Goal: Task Accomplishment & Management: Manage account settings

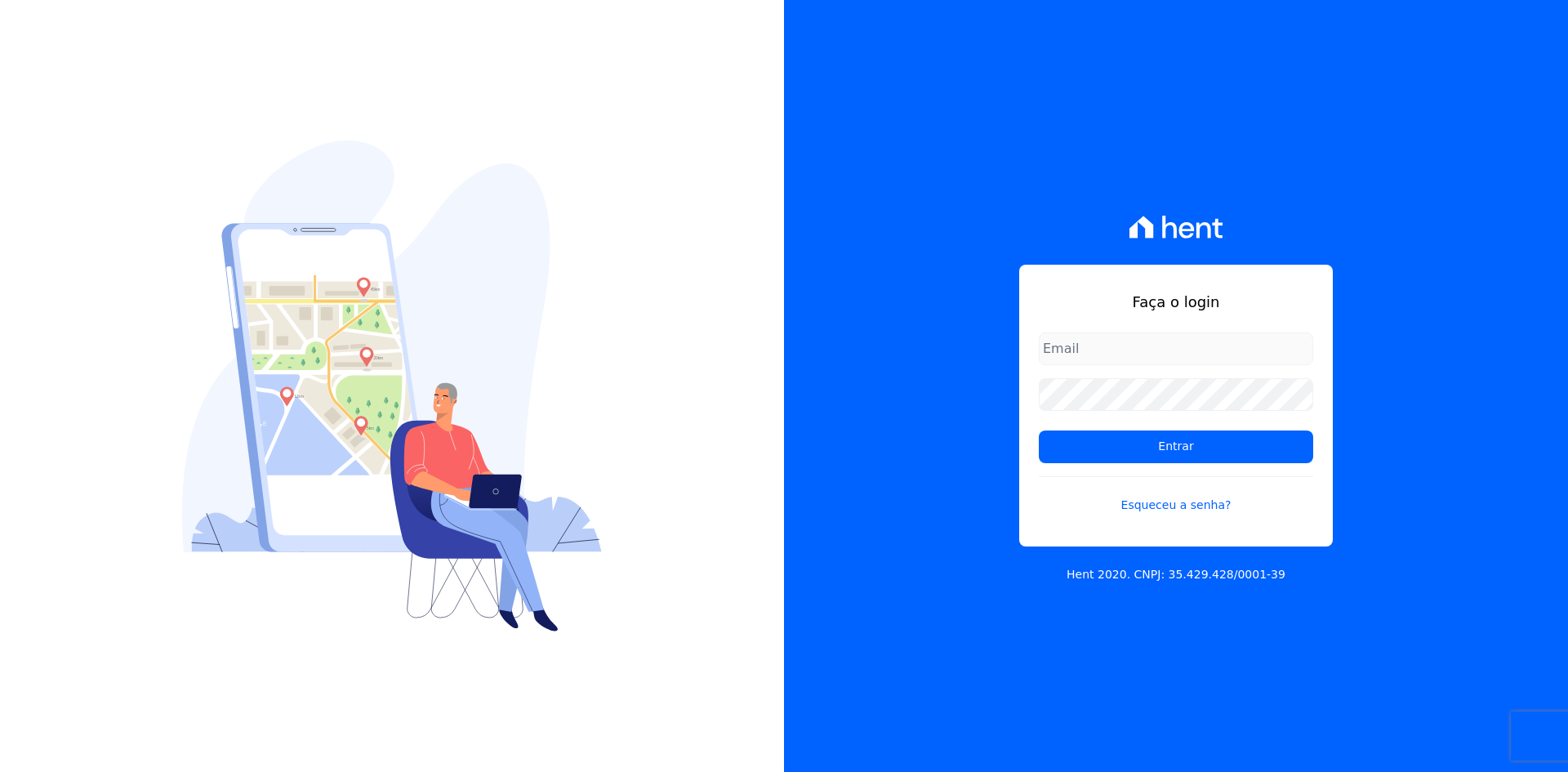
click at [1117, 346] on input "email" at bounding box center [1176, 349] width 275 height 33
type input "[PERSON_NAME][EMAIL_ADDRESS][DOMAIN_NAME]"
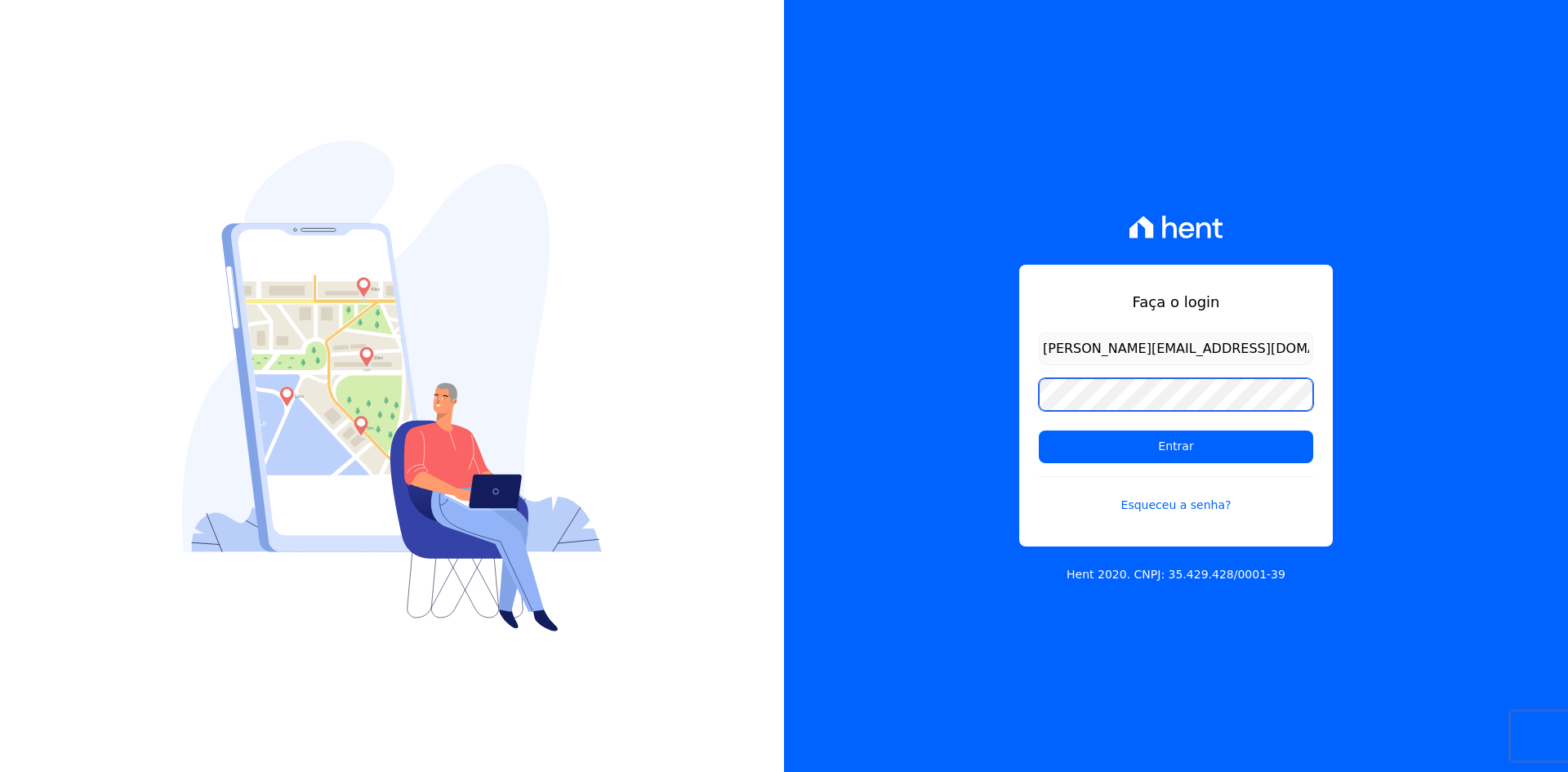
click at [1039, 430] on input "Entrar" at bounding box center [1176, 446] width 275 height 33
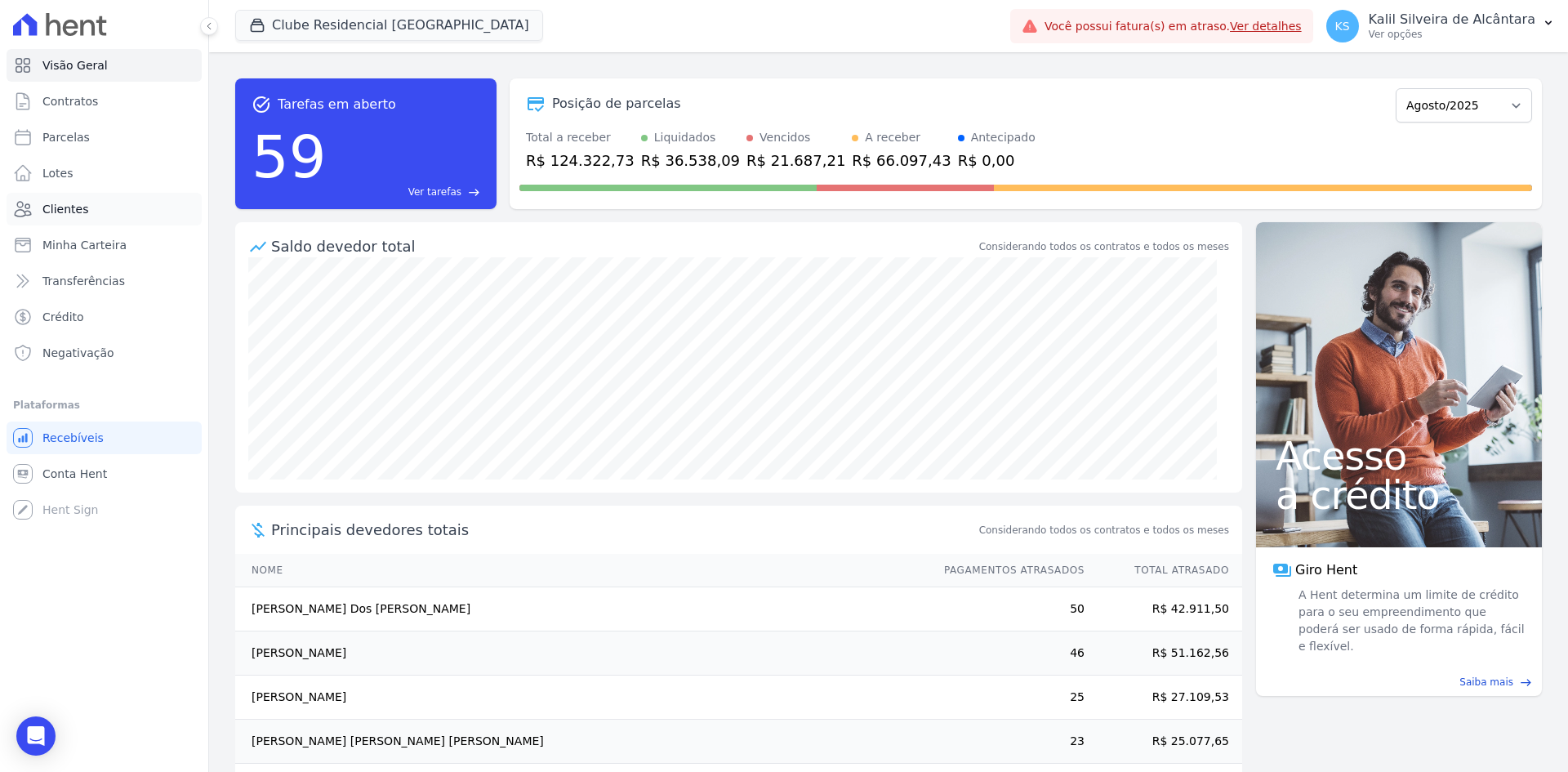
click at [124, 206] on link "Clientes" at bounding box center [104, 209] width 196 height 33
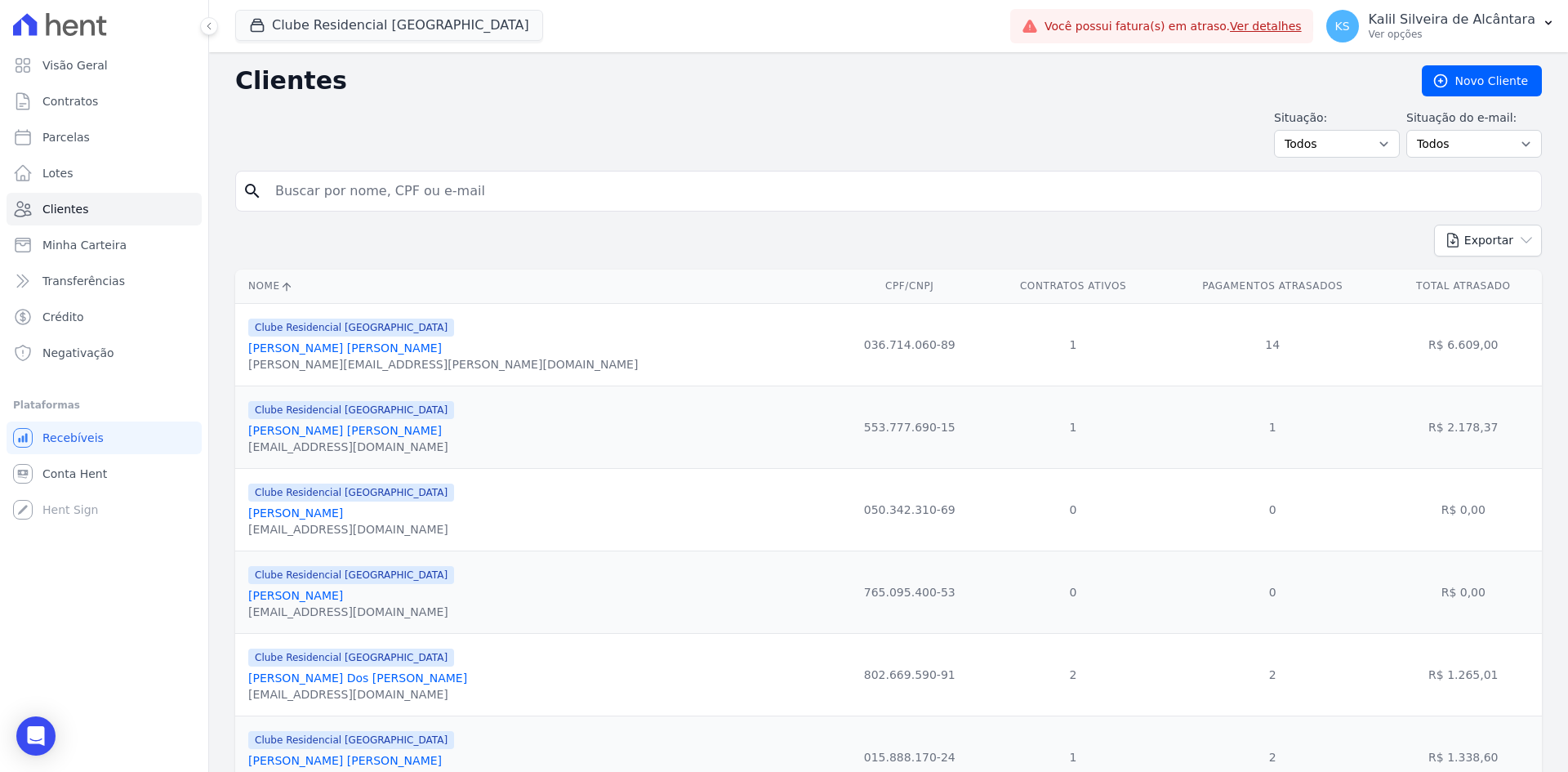
click at [370, 185] on input "search" at bounding box center [900, 191] width 1269 height 33
type input "clove"
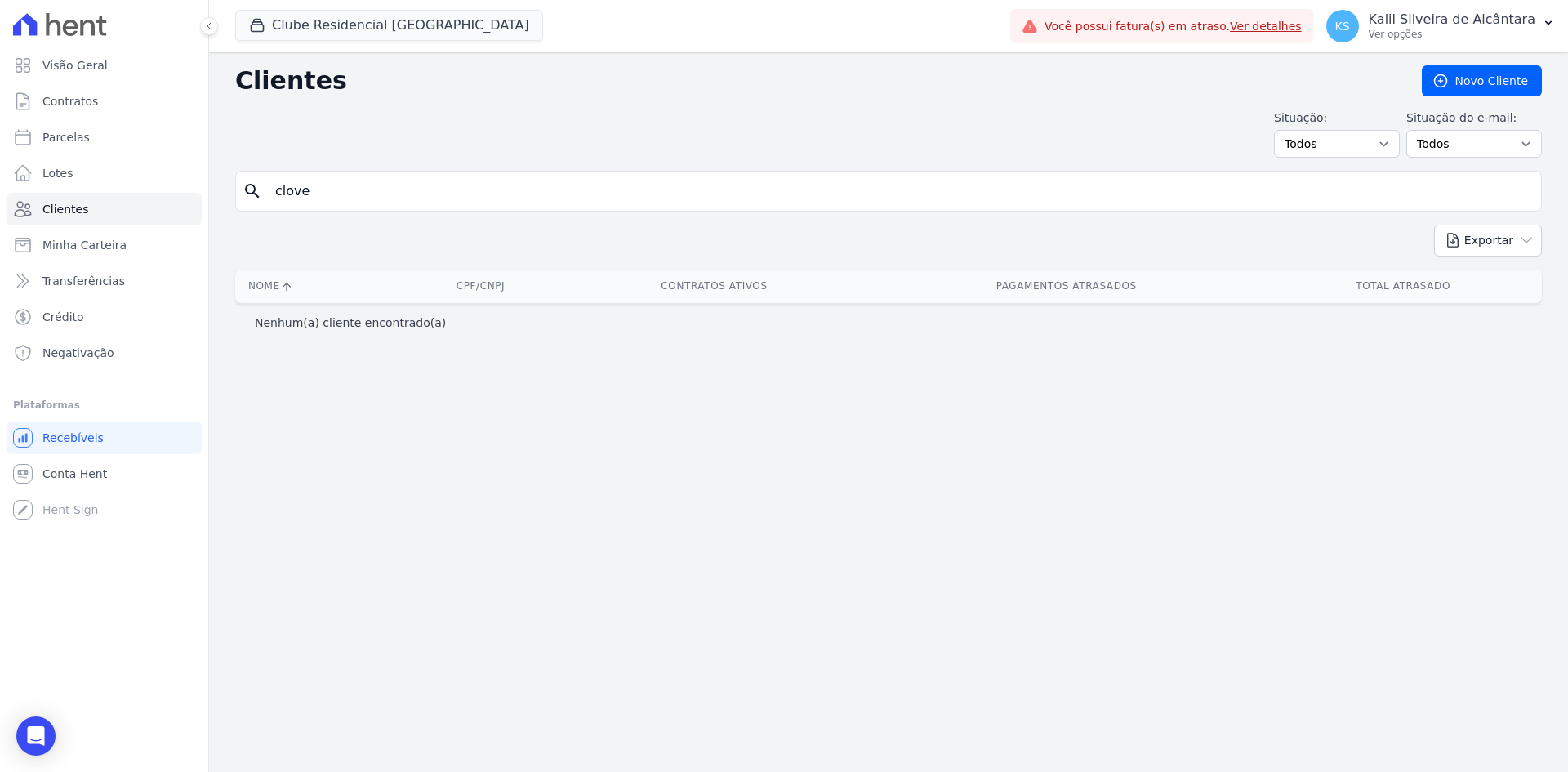
click at [395, 58] on div "Clientes Novo Cliente Situação: Todos Adimplentes Inadimplentes Situação do e-m…" at bounding box center [888, 412] width 1359 height 720
click at [397, 34] on button "Clube Residencial Saint Louis" at bounding box center [389, 25] width 308 height 31
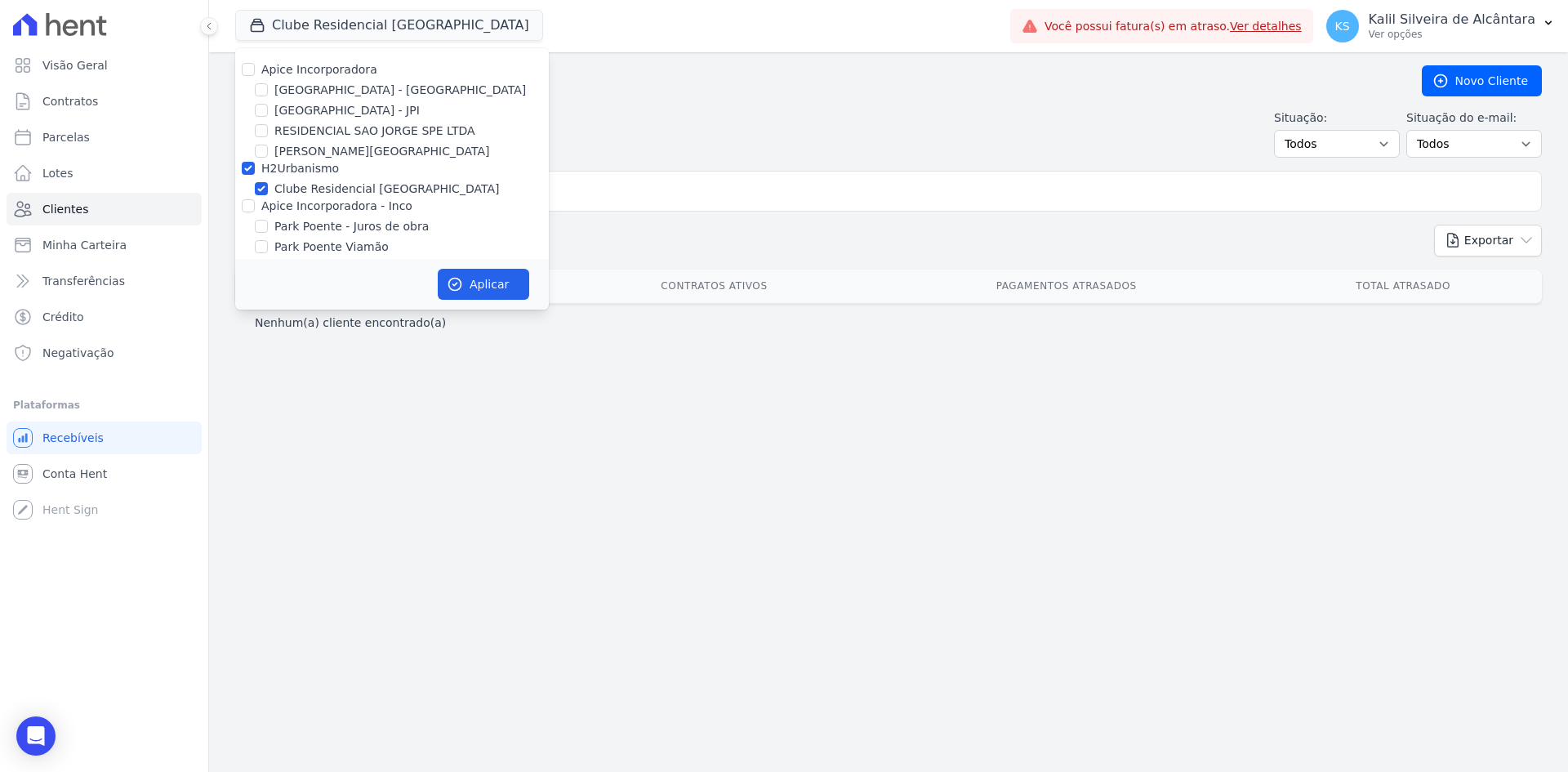
drag, startPoint x: 320, startPoint y: 69, endPoint x: 339, endPoint y: 147, distance: 80.3
click at [320, 70] on label "Apice Incorporadora" at bounding box center [319, 69] width 116 height 13
click at [255, 70] on input "Apice Incorporadora" at bounding box center [248, 69] width 13 height 13
checkbox input "true"
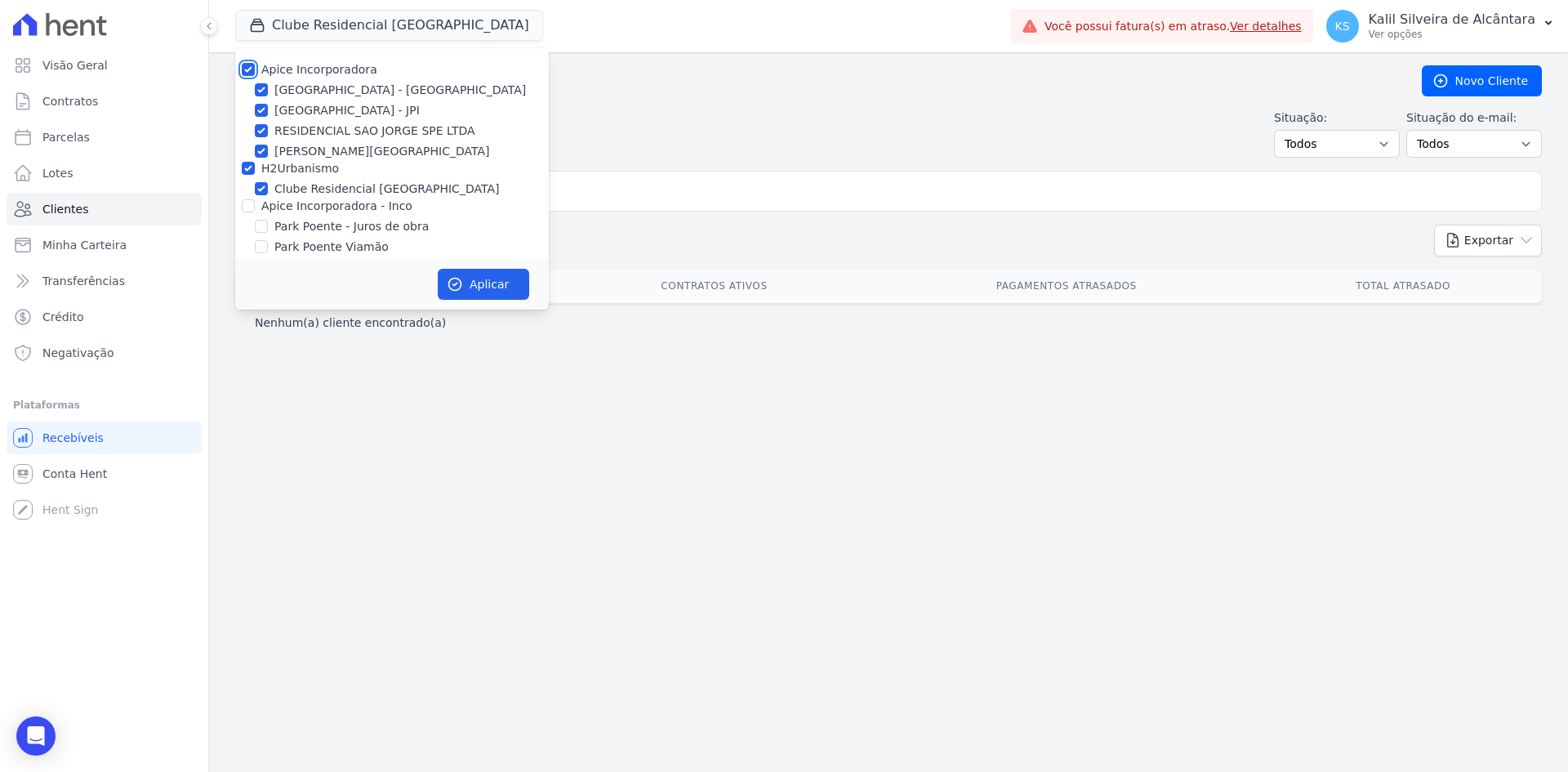
checkbox input "true"
click at [342, 205] on label "Apice Incorporadora - Inco" at bounding box center [337, 205] width 151 height 13
click at [255, 205] on input "Apice Incorporadora - Inco" at bounding box center [248, 205] width 13 height 13
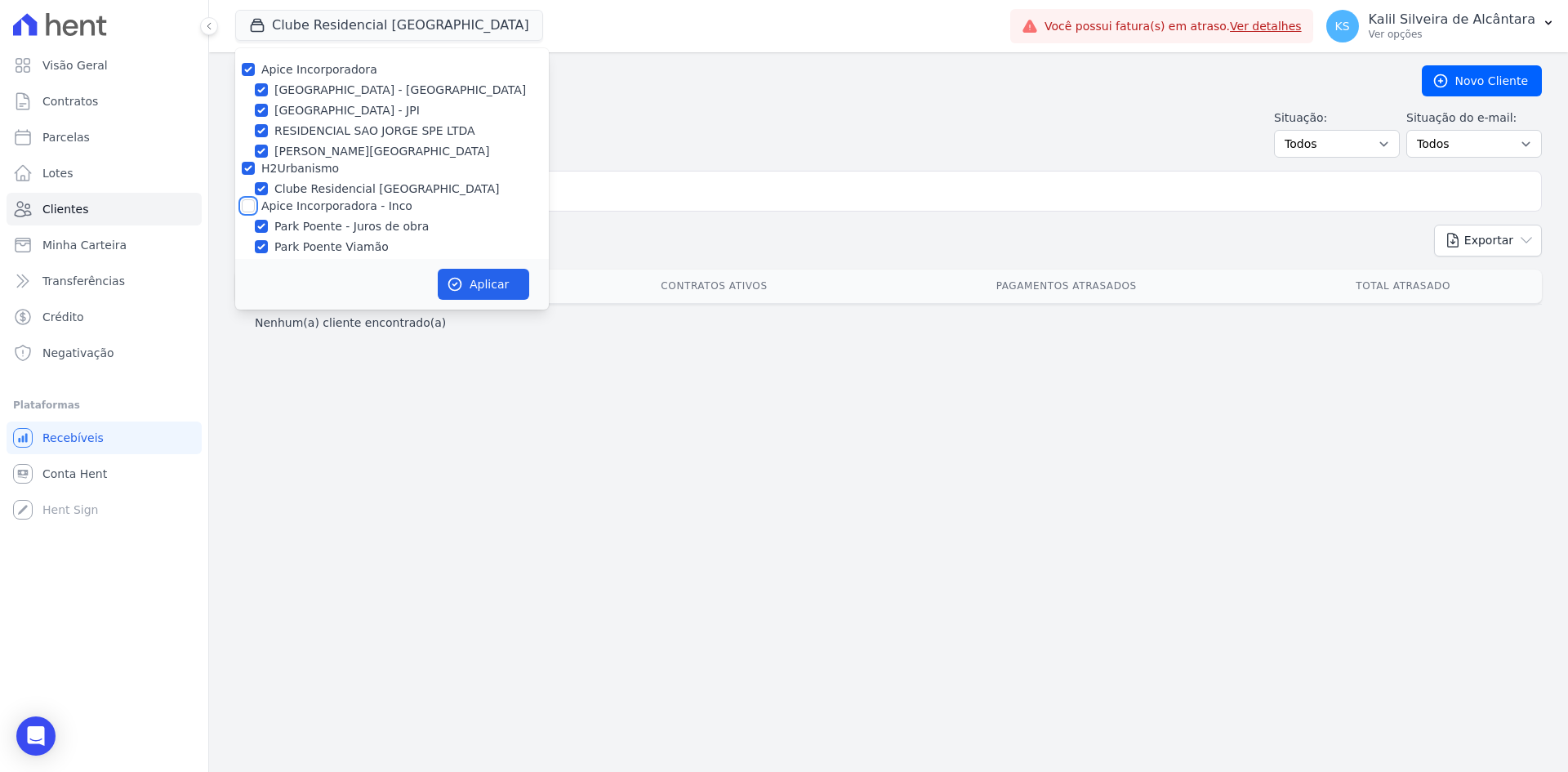
checkbox input "true"
click at [492, 280] on button "Aplicar" at bounding box center [483, 284] width 92 height 31
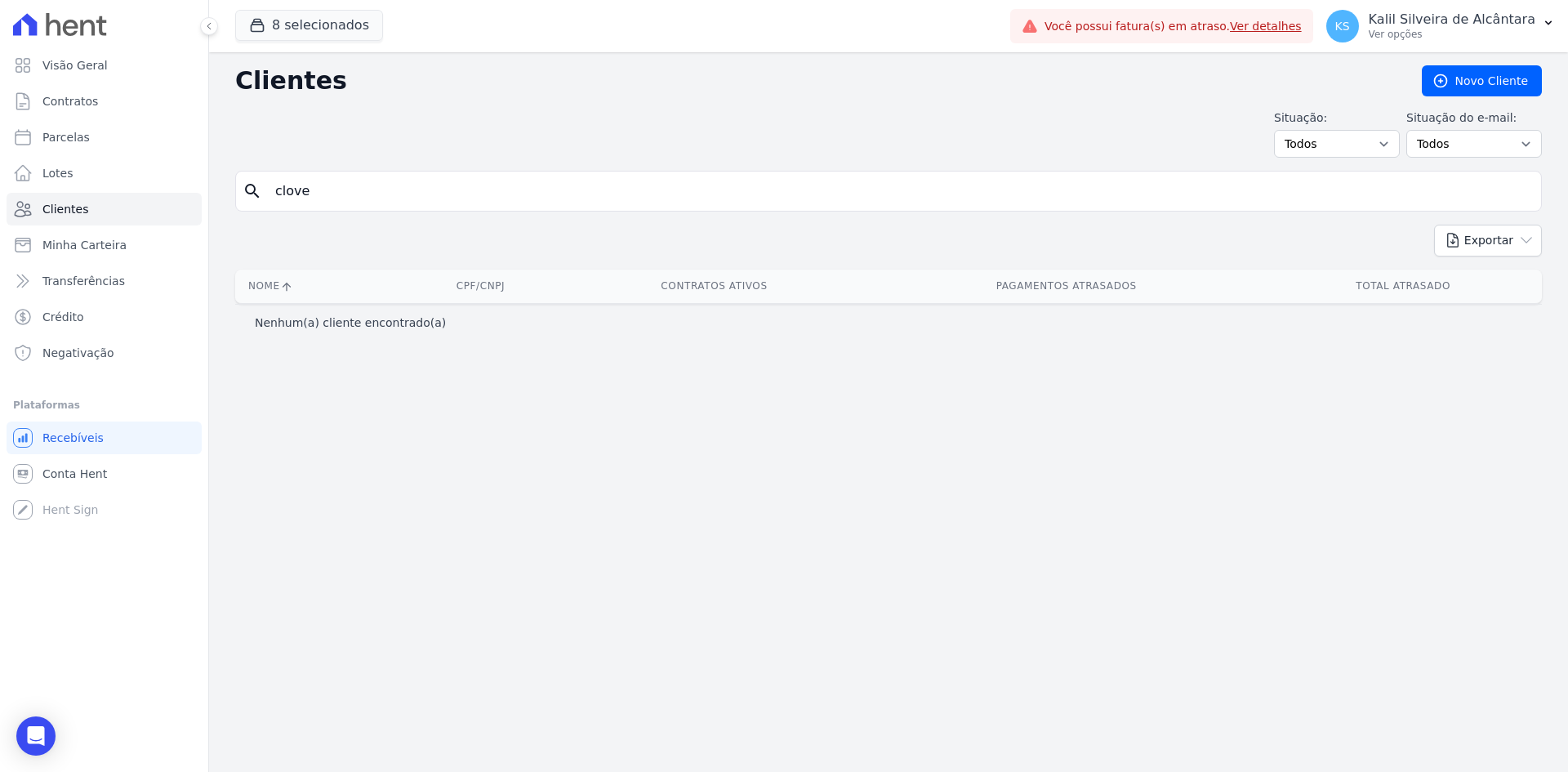
click at [377, 205] on input "clove" at bounding box center [900, 191] width 1269 height 33
click at [375, 189] on input "clove" at bounding box center [900, 191] width 1269 height 33
type input "cleve"
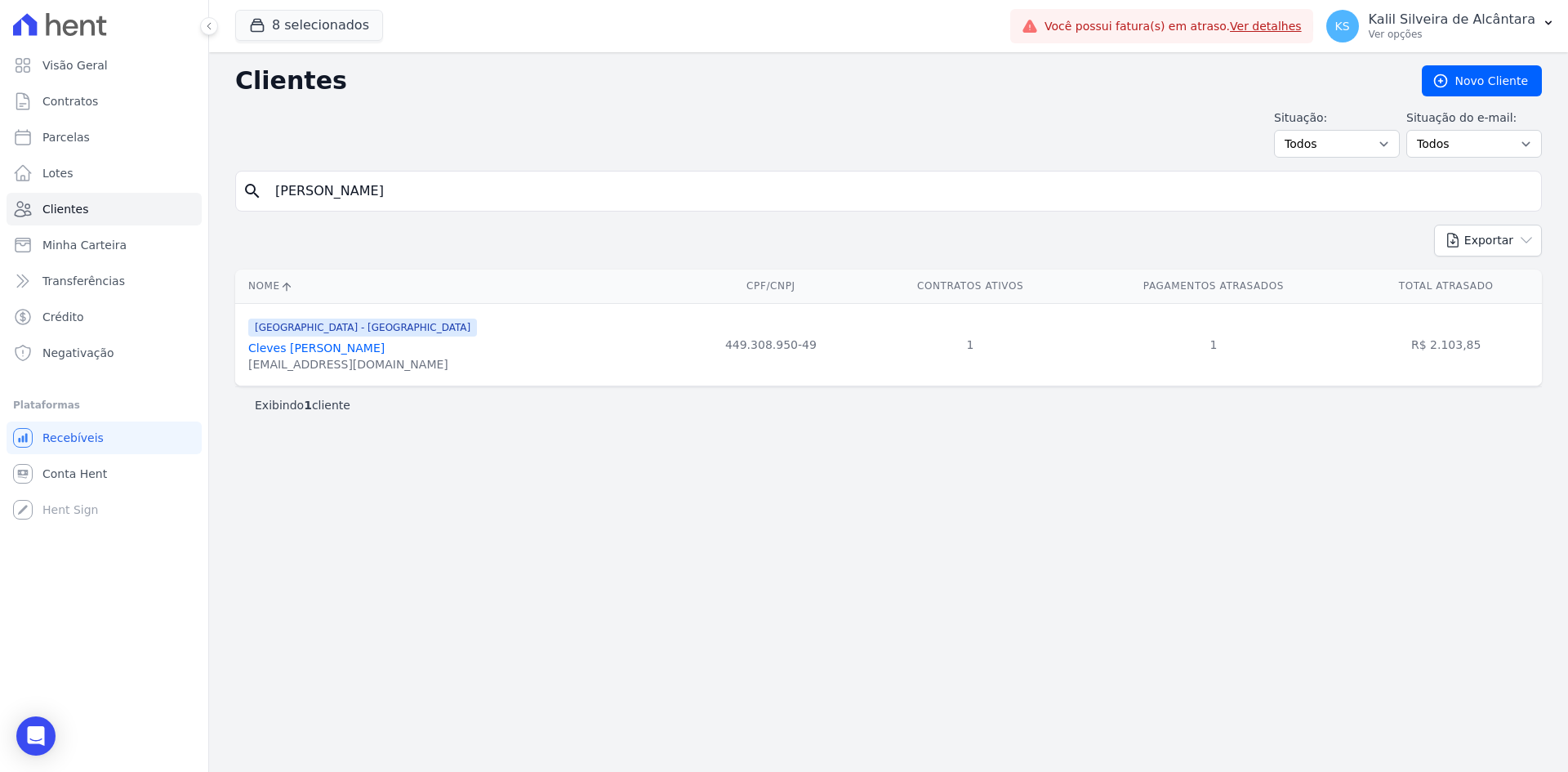
click at [367, 353] on link "Cleves Pereira Maximiano" at bounding box center [316, 348] width 136 height 13
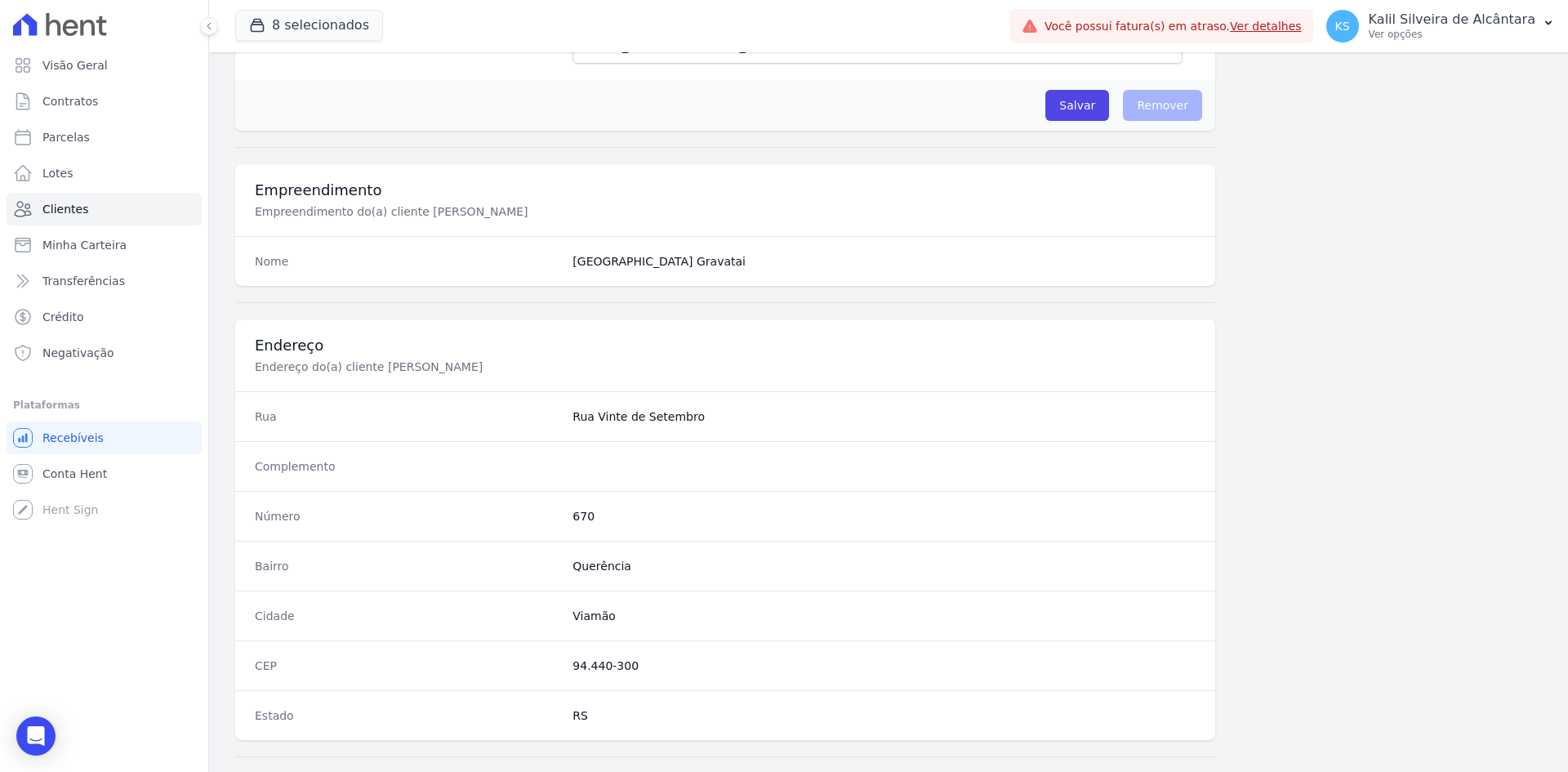
scroll to position [757, 0]
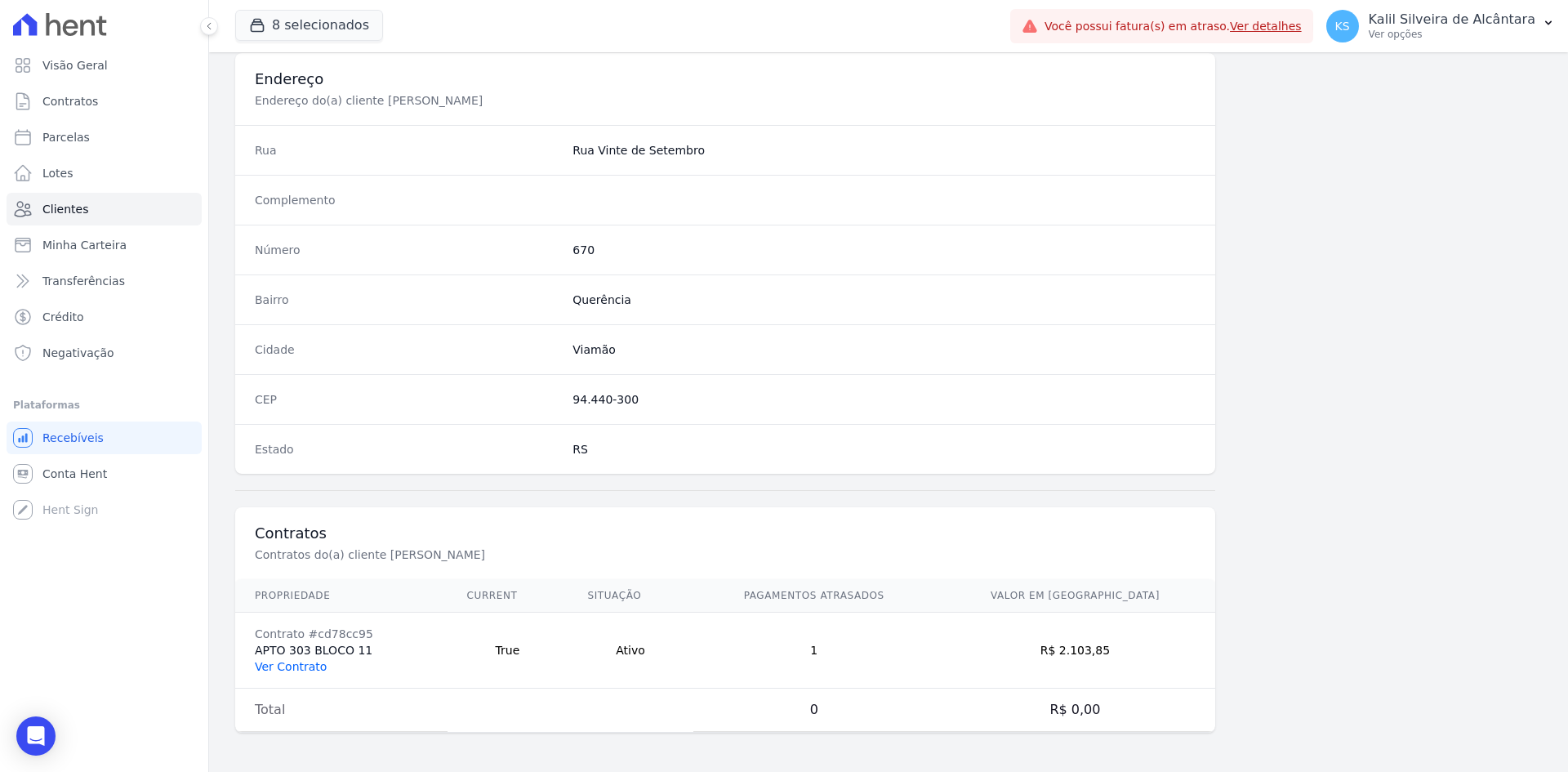
click at [300, 668] on link "Ver Contrato" at bounding box center [291, 666] width 72 height 13
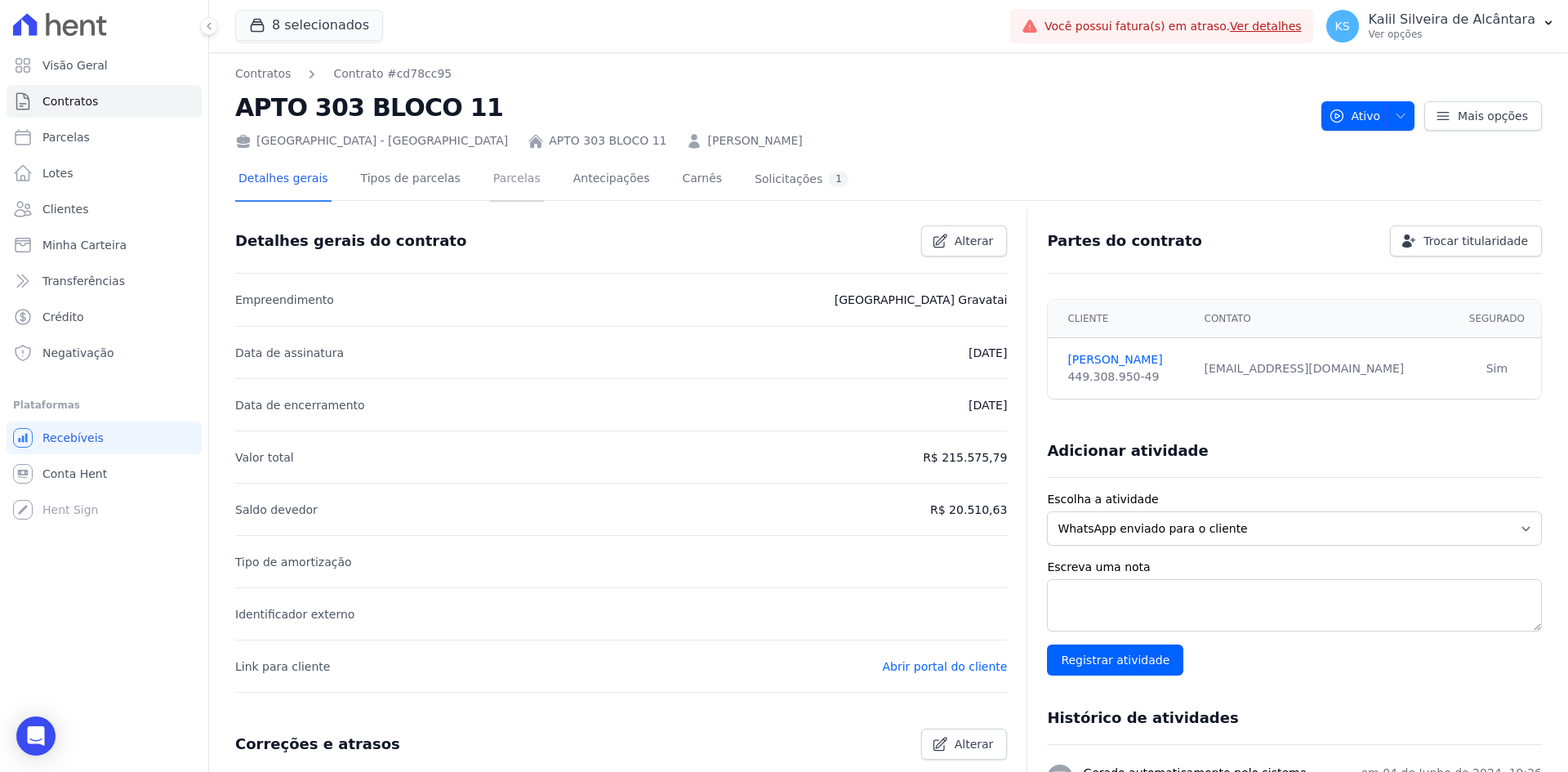
click at [490, 179] on link "Parcelas" at bounding box center [516, 180] width 54 height 44
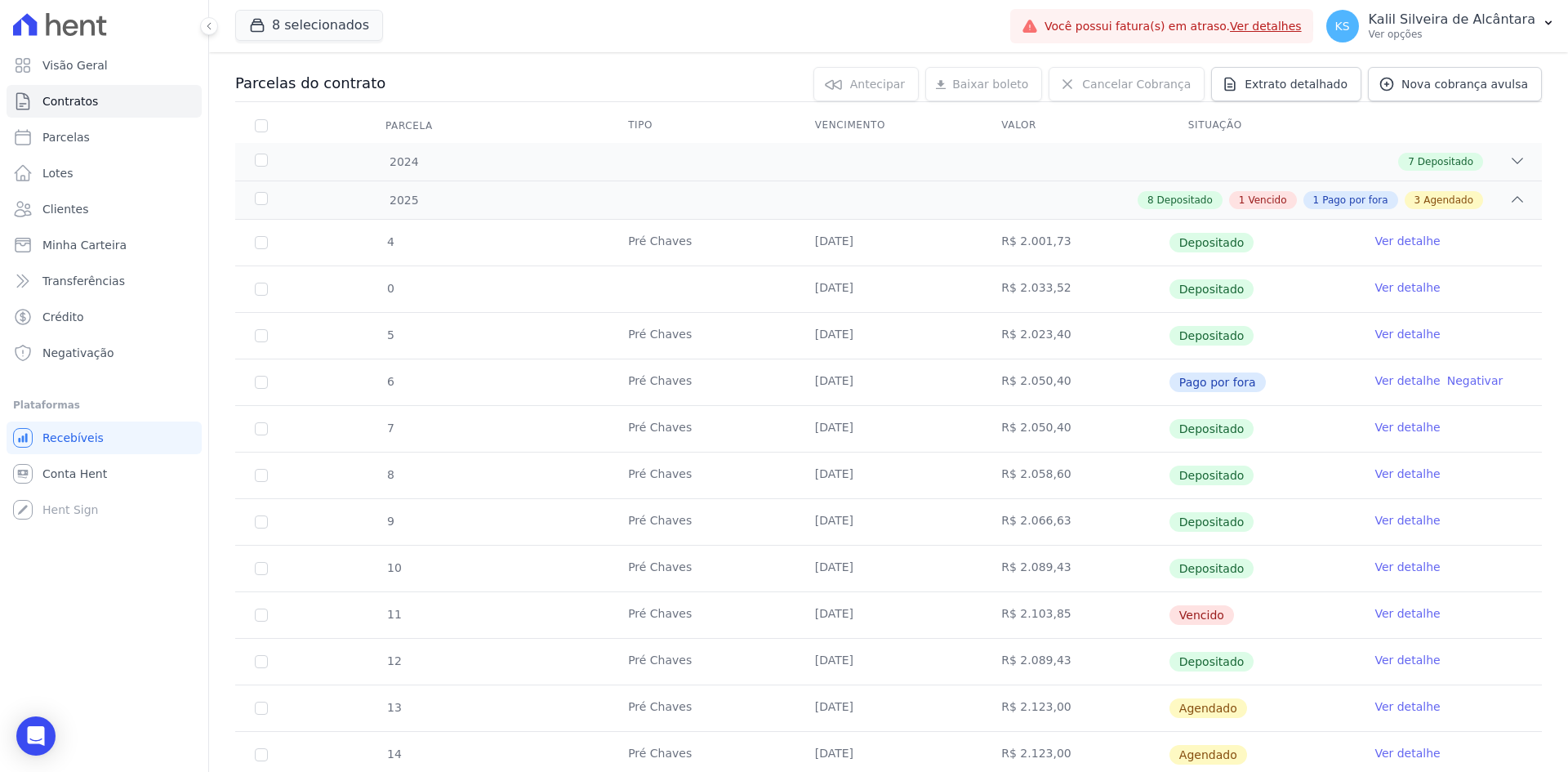
scroll to position [327, 0]
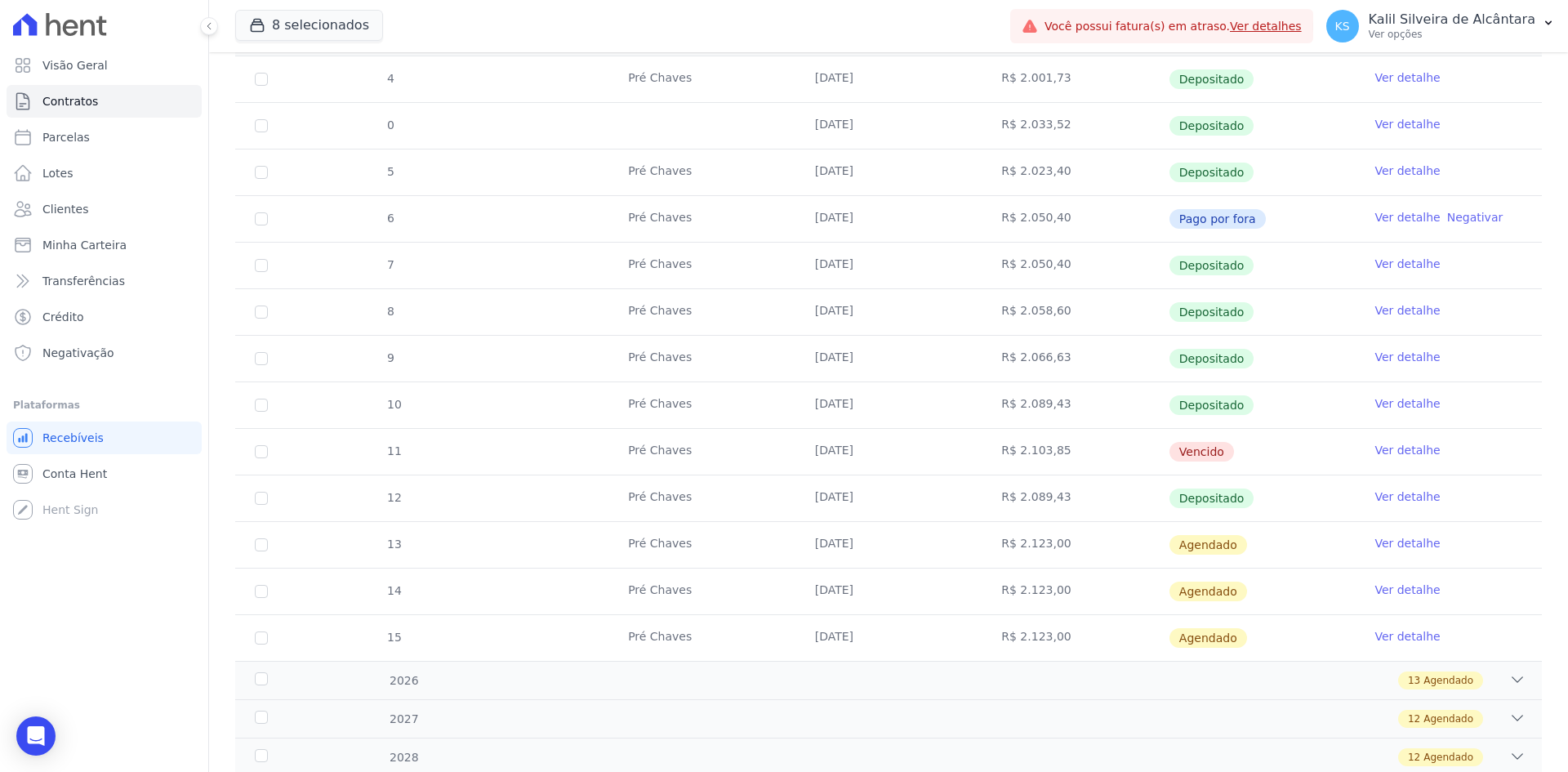
click at [1410, 217] on link "Ver detalhe" at bounding box center [1407, 217] width 66 height 16
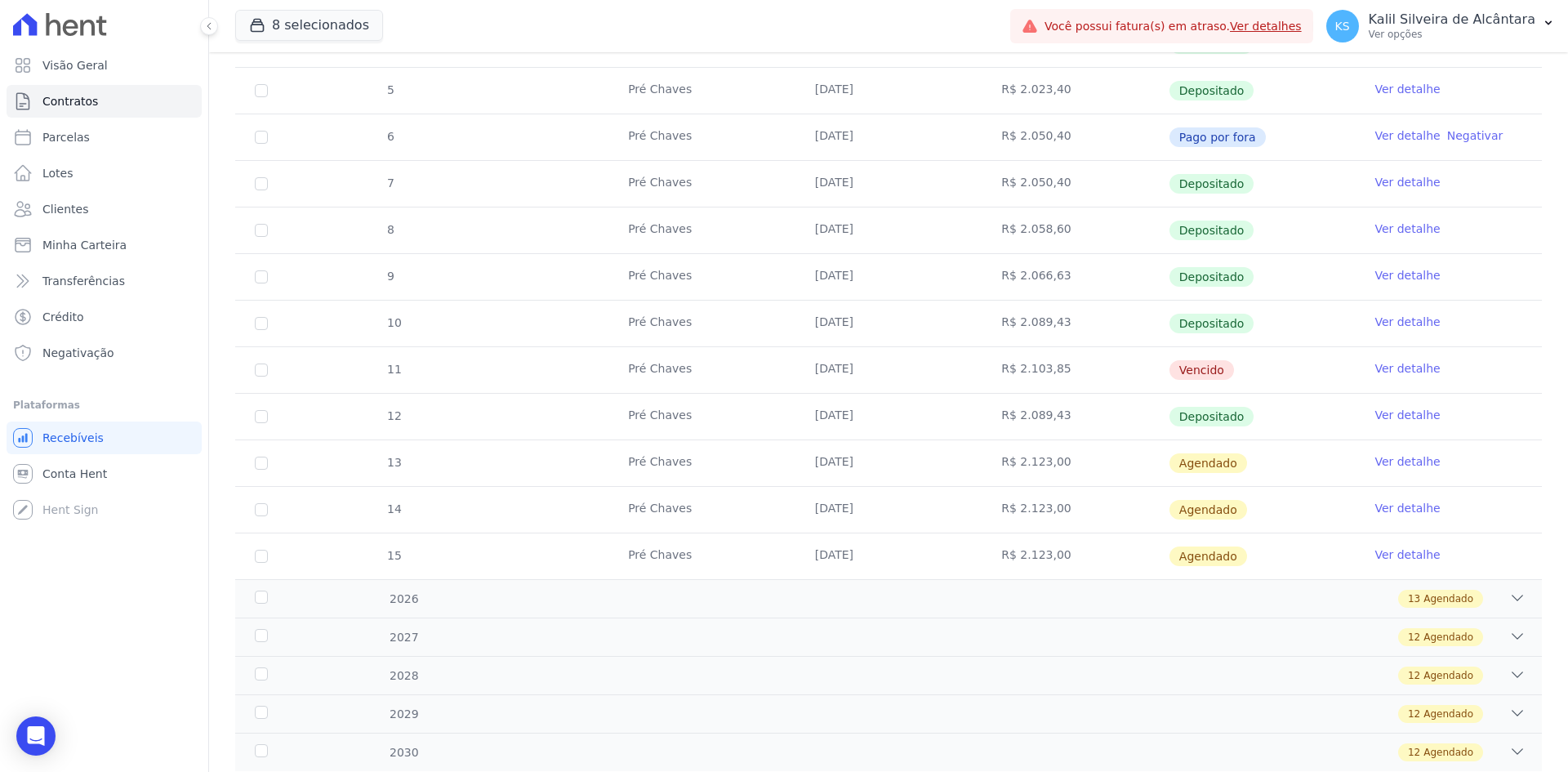
drag, startPoint x: 982, startPoint y: 366, endPoint x: 1076, endPoint y: 367, distance: 94.0
click at [1076, 367] on td "R$ 2.103,85" at bounding box center [1075, 369] width 187 height 45
click at [1060, 407] on td "R$ 2.089,43" at bounding box center [1075, 416] width 187 height 45
click at [1384, 366] on link "Ver detalhe" at bounding box center [1407, 368] width 66 height 16
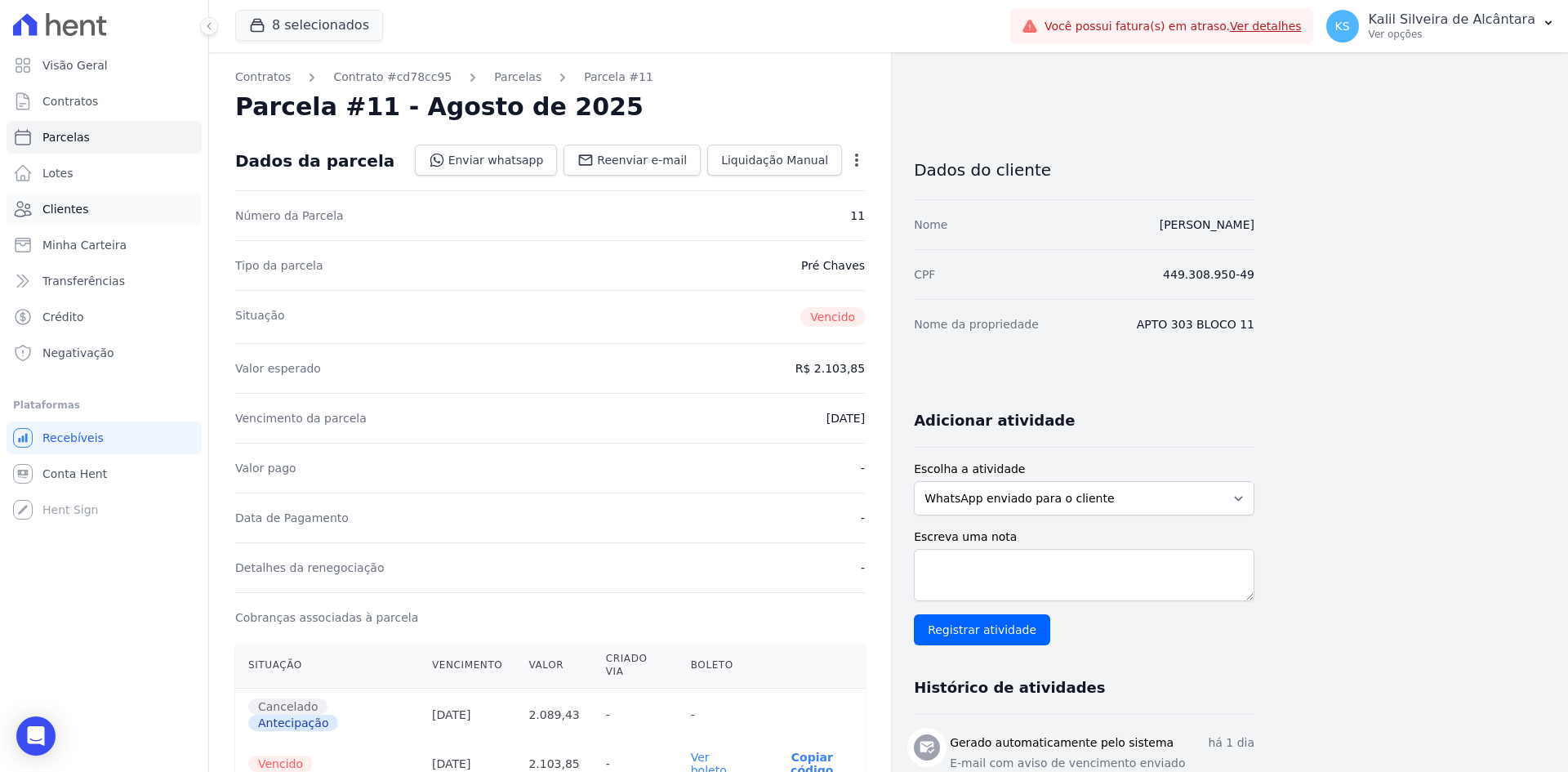
click at [68, 203] on span "Clientes" at bounding box center [65, 209] width 45 height 16
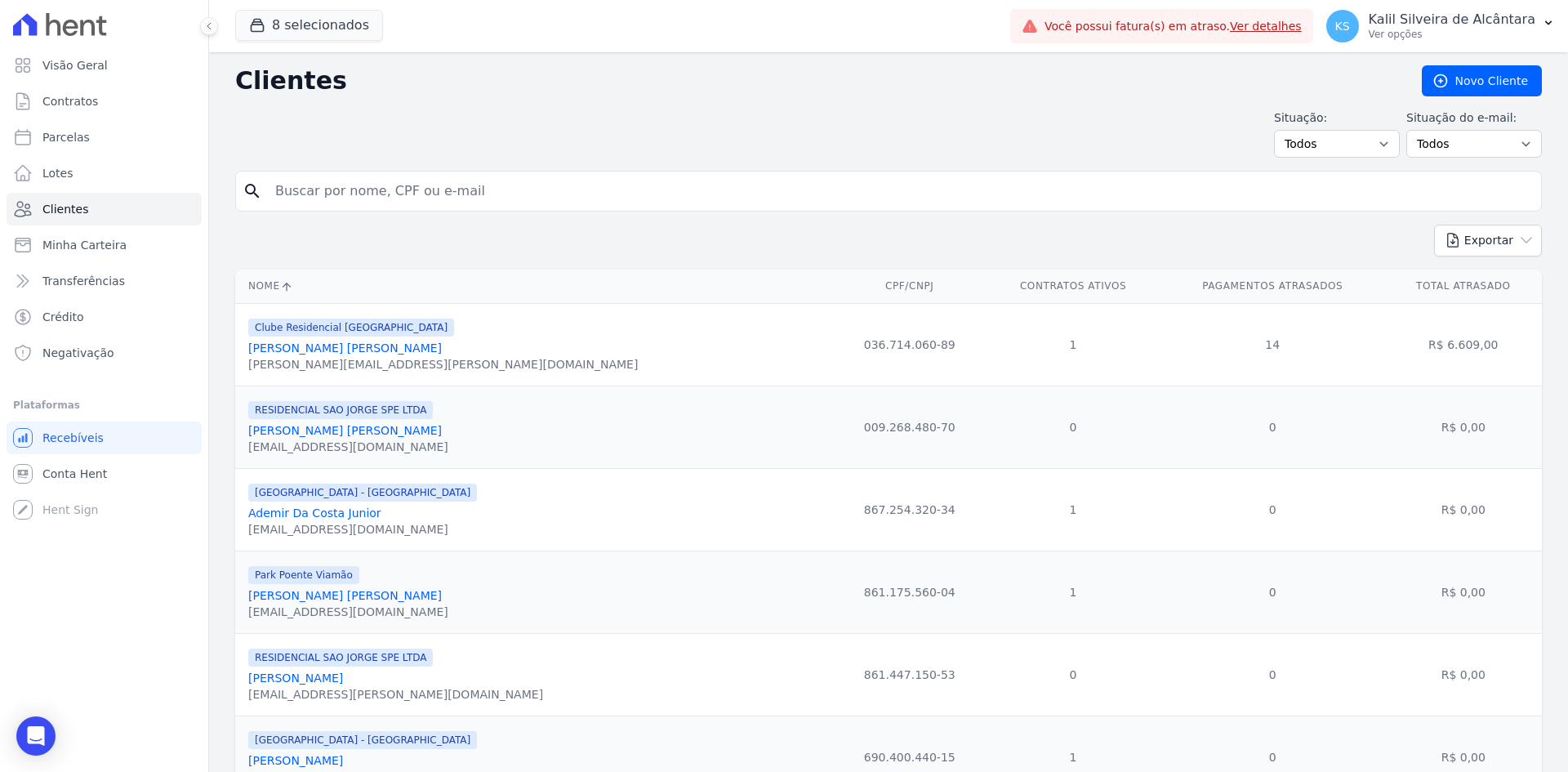
click at [413, 185] on input "search" at bounding box center [900, 191] width 1269 height 33
type input "pamela"
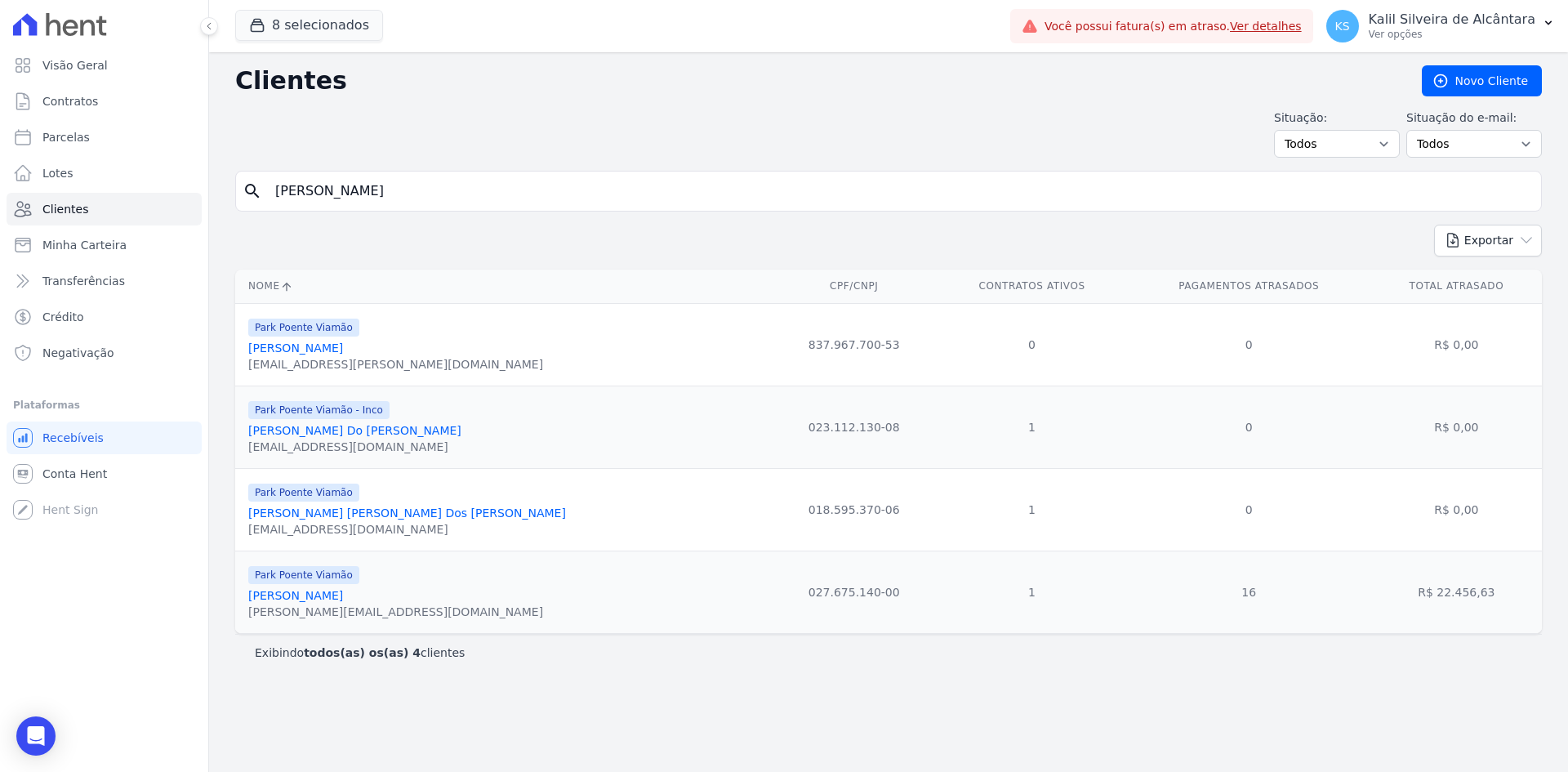
click at [353, 433] on link "Pamela Do Prado Vidal" at bounding box center [355, 430] width 213 height 13
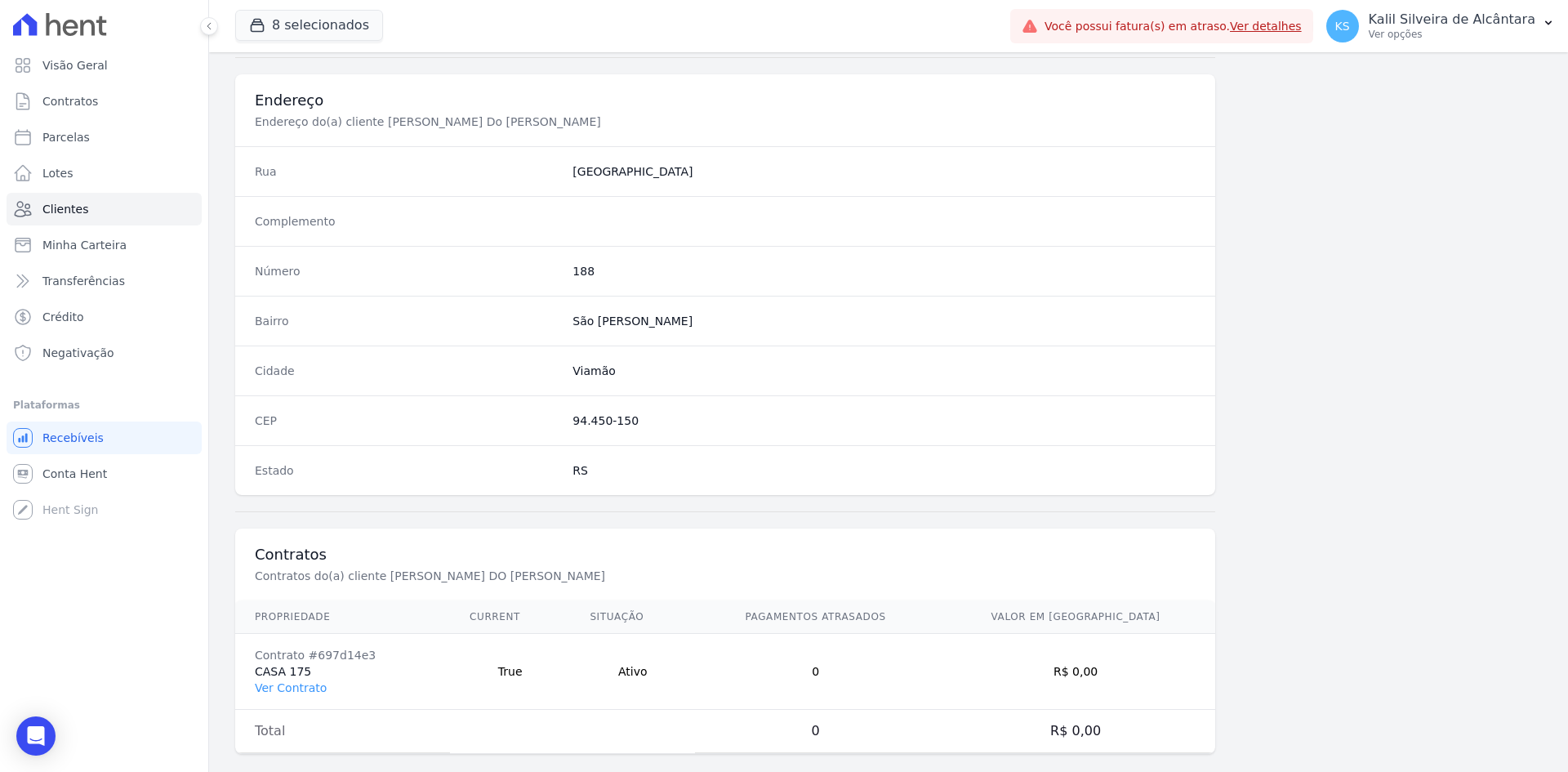
scroll to position [757, 0]
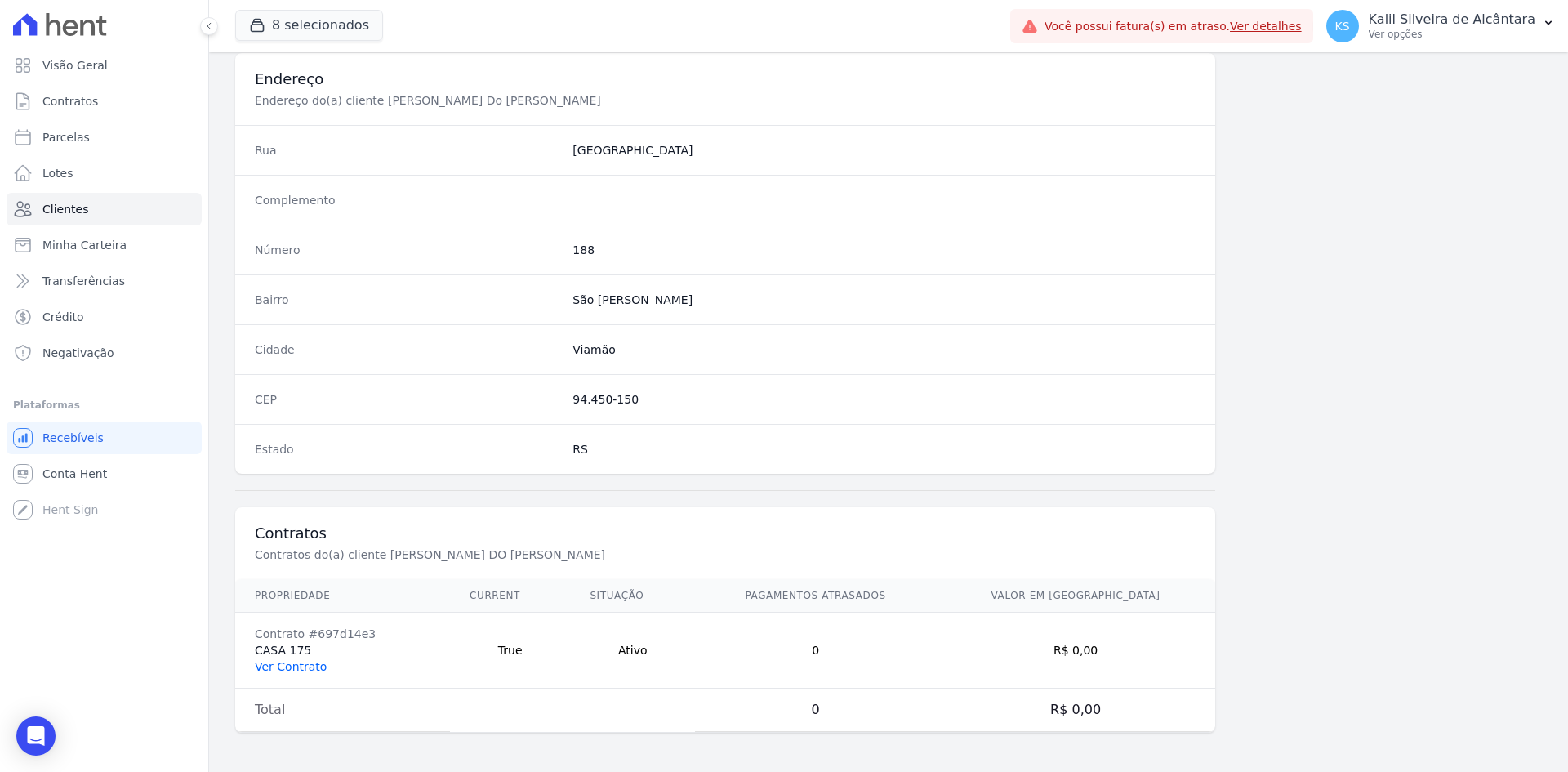
click at [307, 669] on link "Ver Contrato" at bounding box center [291, 666] width 72 height 13
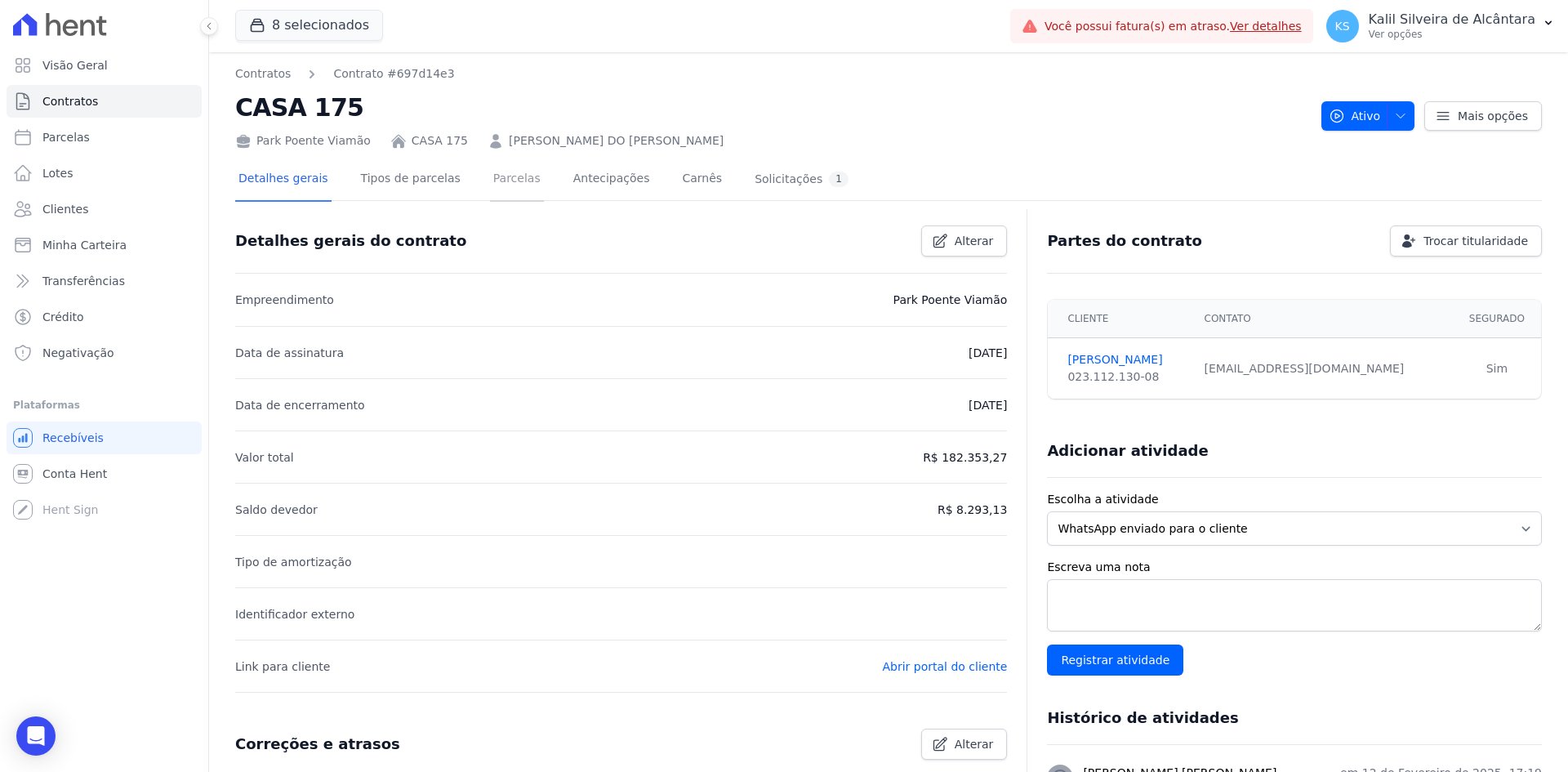
click at [490, 172] on link "Parcelas" at bounding box center [516, 180] width 54 height 44
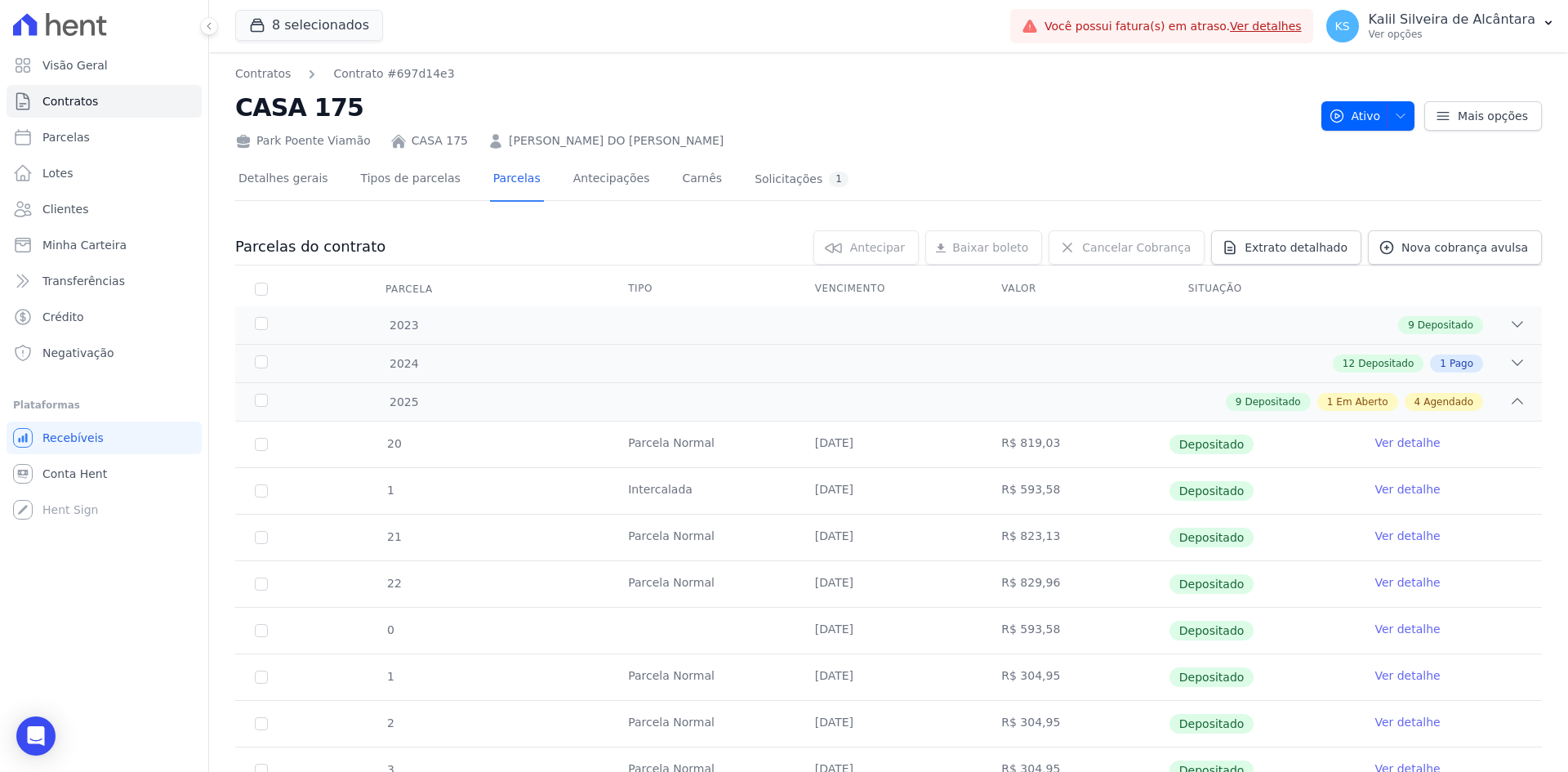
scroll to position [408, 0]
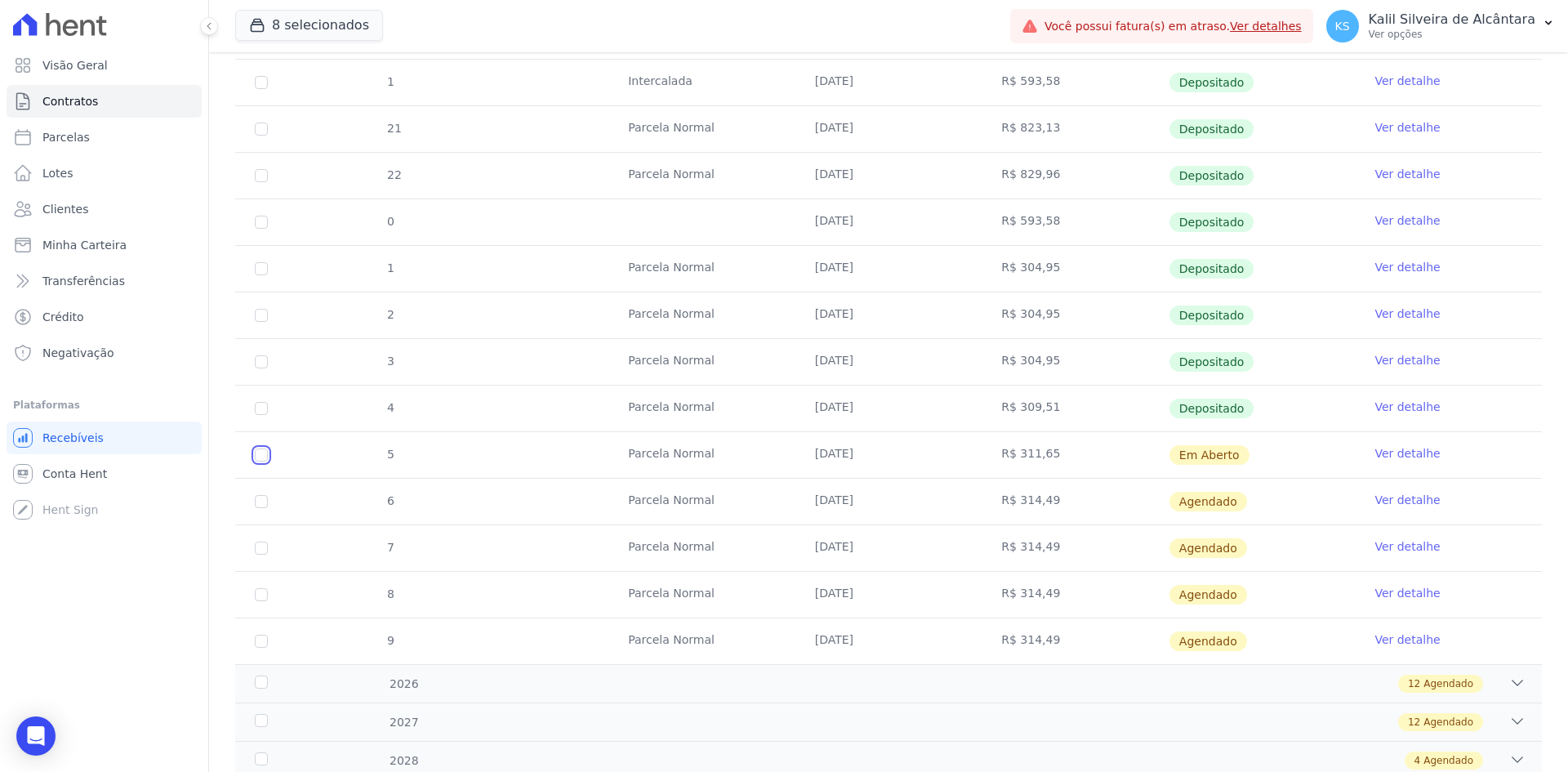
click at [264, 455] on input "checkbox" at bounding box center [261, 454] width 13 height 13
checkbox input "true"
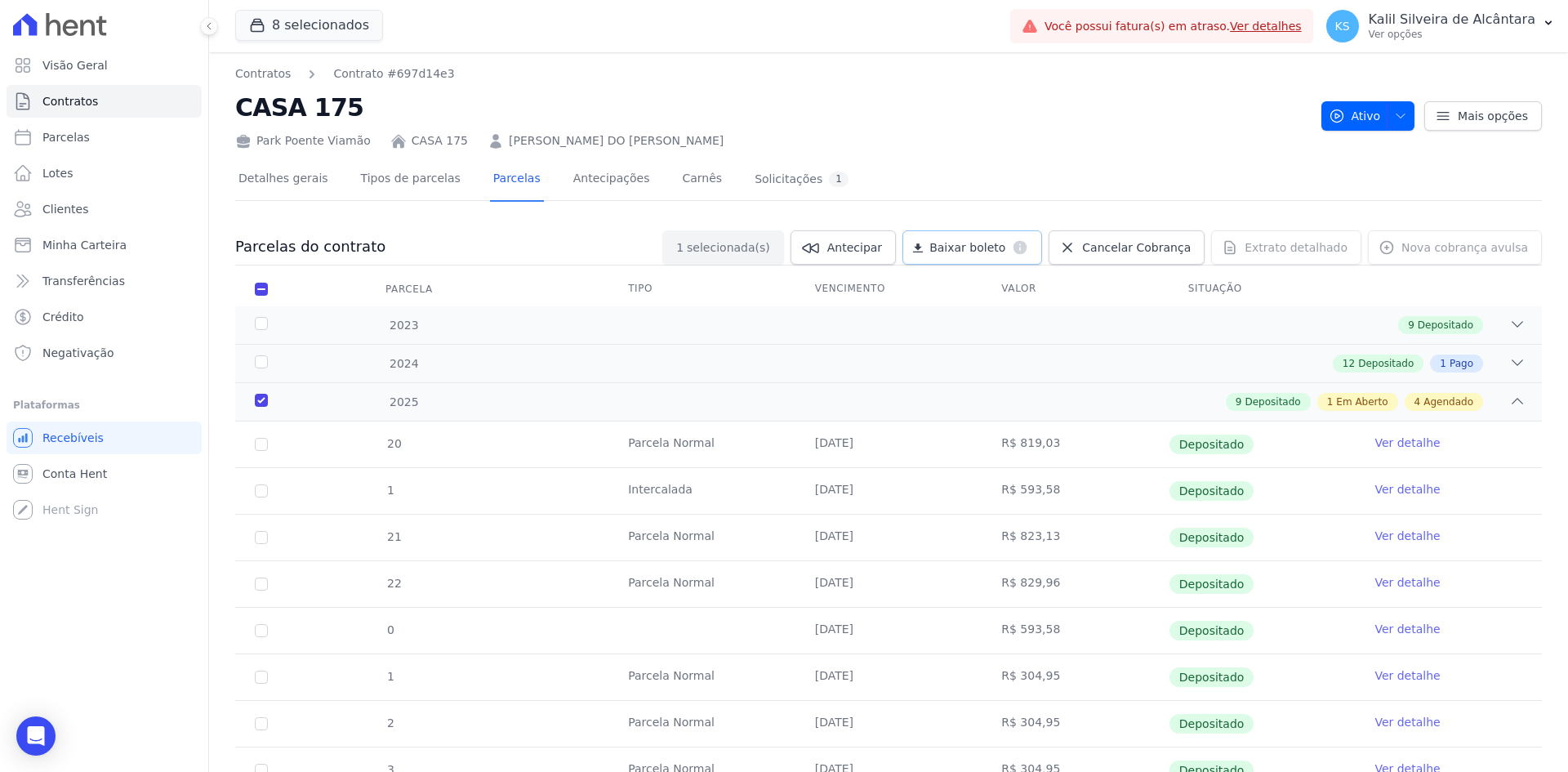
click at [994, 242] on span "Baixar boleto" at bounding box center [967, 247] width 76 height 16
click at [79, 206] on span "Clientes" at bounding box center [65, 209] width 45 height 16
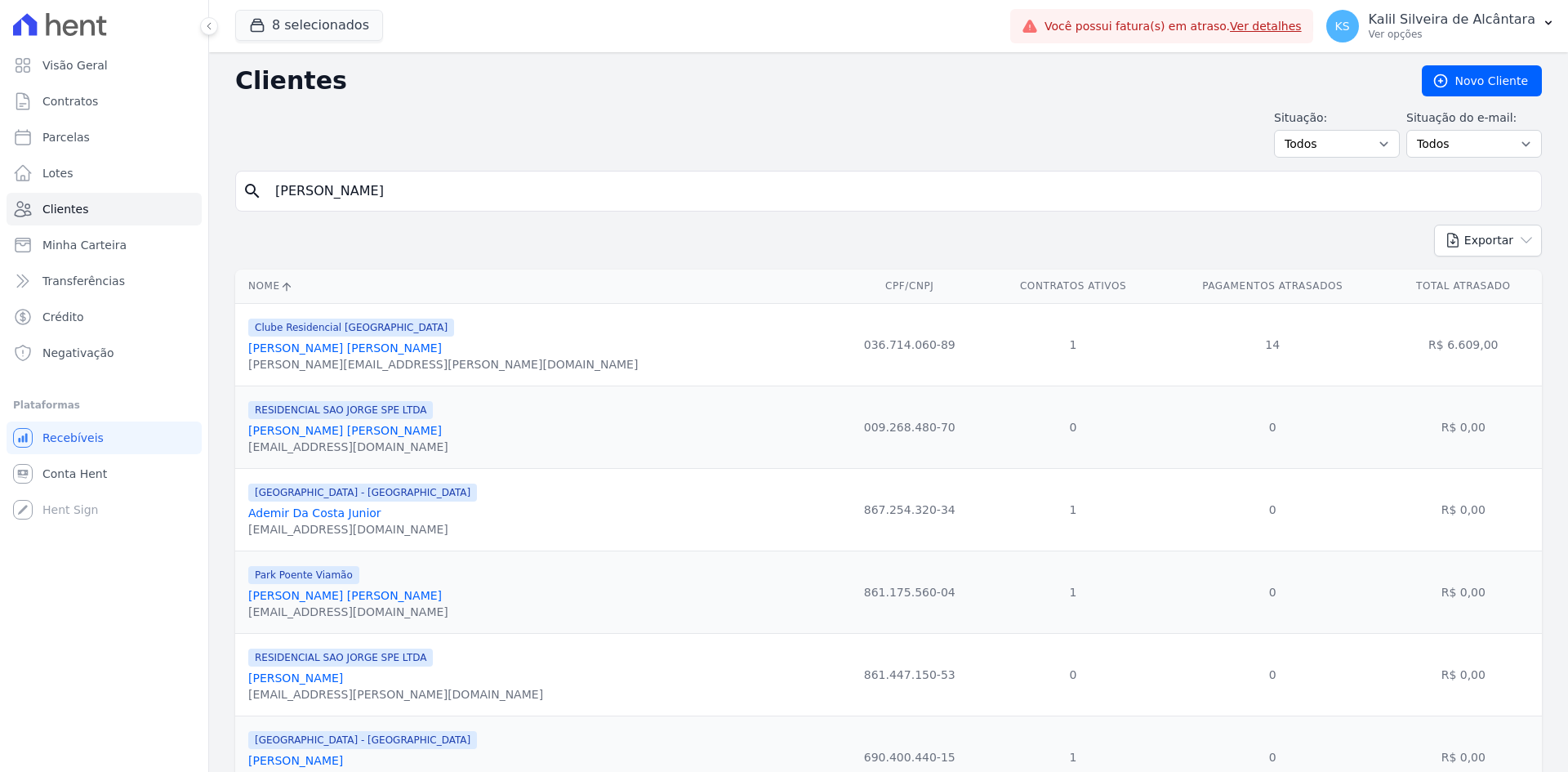
click at [356, 204] on input "pamela" at bounding box center [900, 191] width 1269 height 33
click at [434, 206] on input "search" at bounding box center [900, 191] width 1269 height 33
type input "cleves"
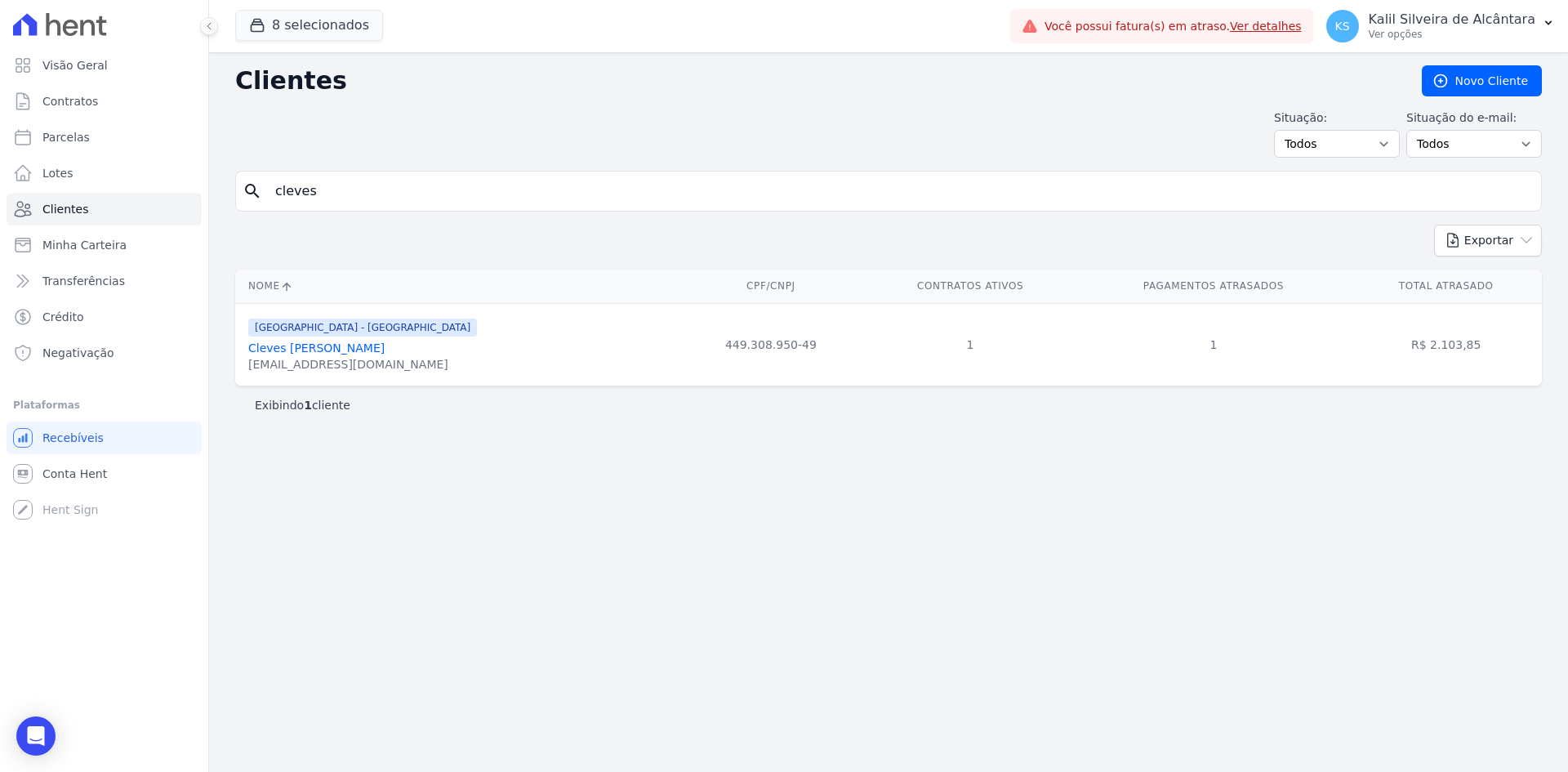
click at [340, 338] on div "Arty Park - Gravatai Cleves Pereira Maximiano cleves1962@gmail.com" at bounding box center [362, 344] width 228 height 55
click at [340, 342] on link "Cleves Pereira Maximiano" at bounding box center [316, 348] width 136 height 13
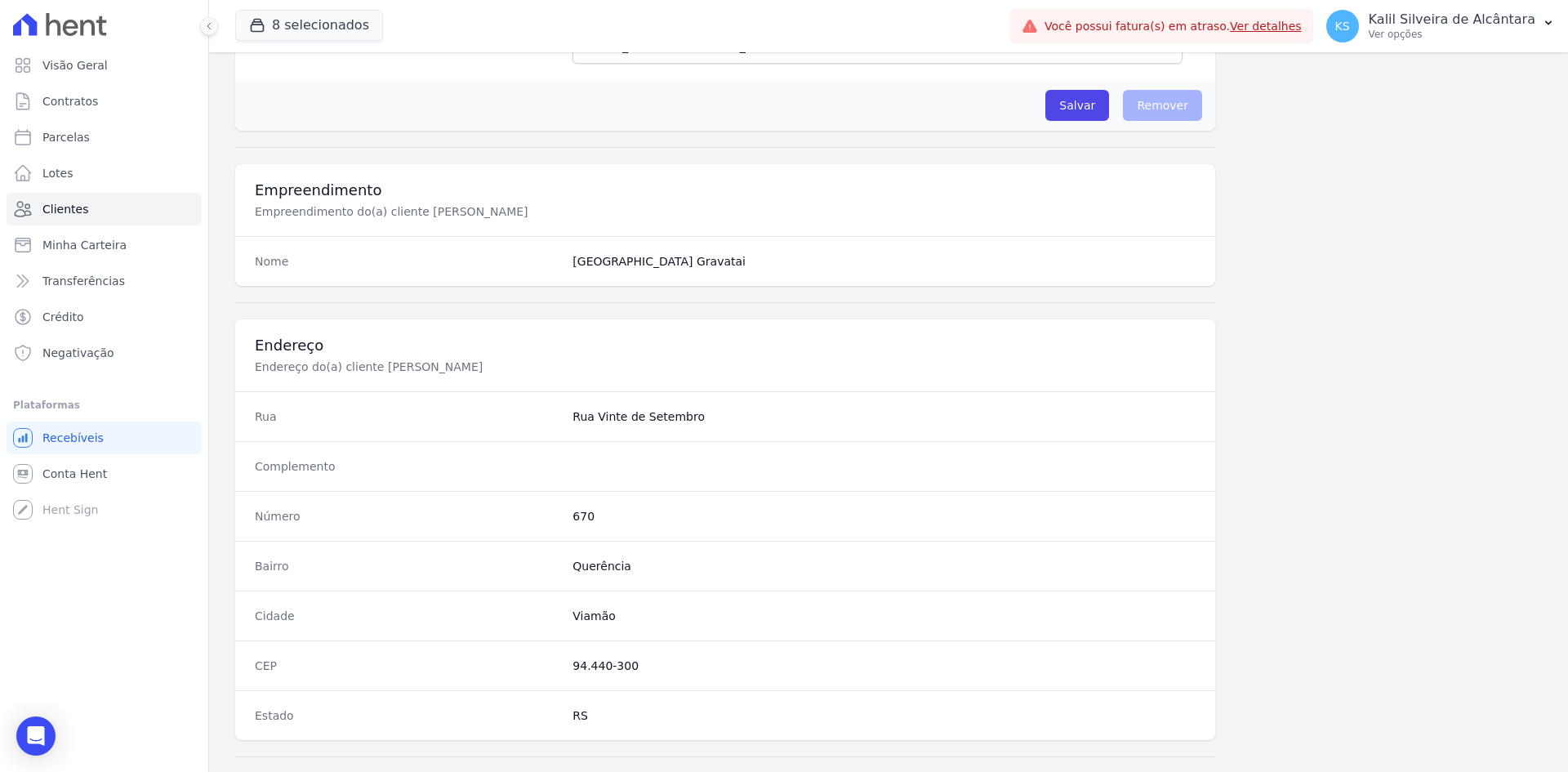
scroll to position [757, 0]
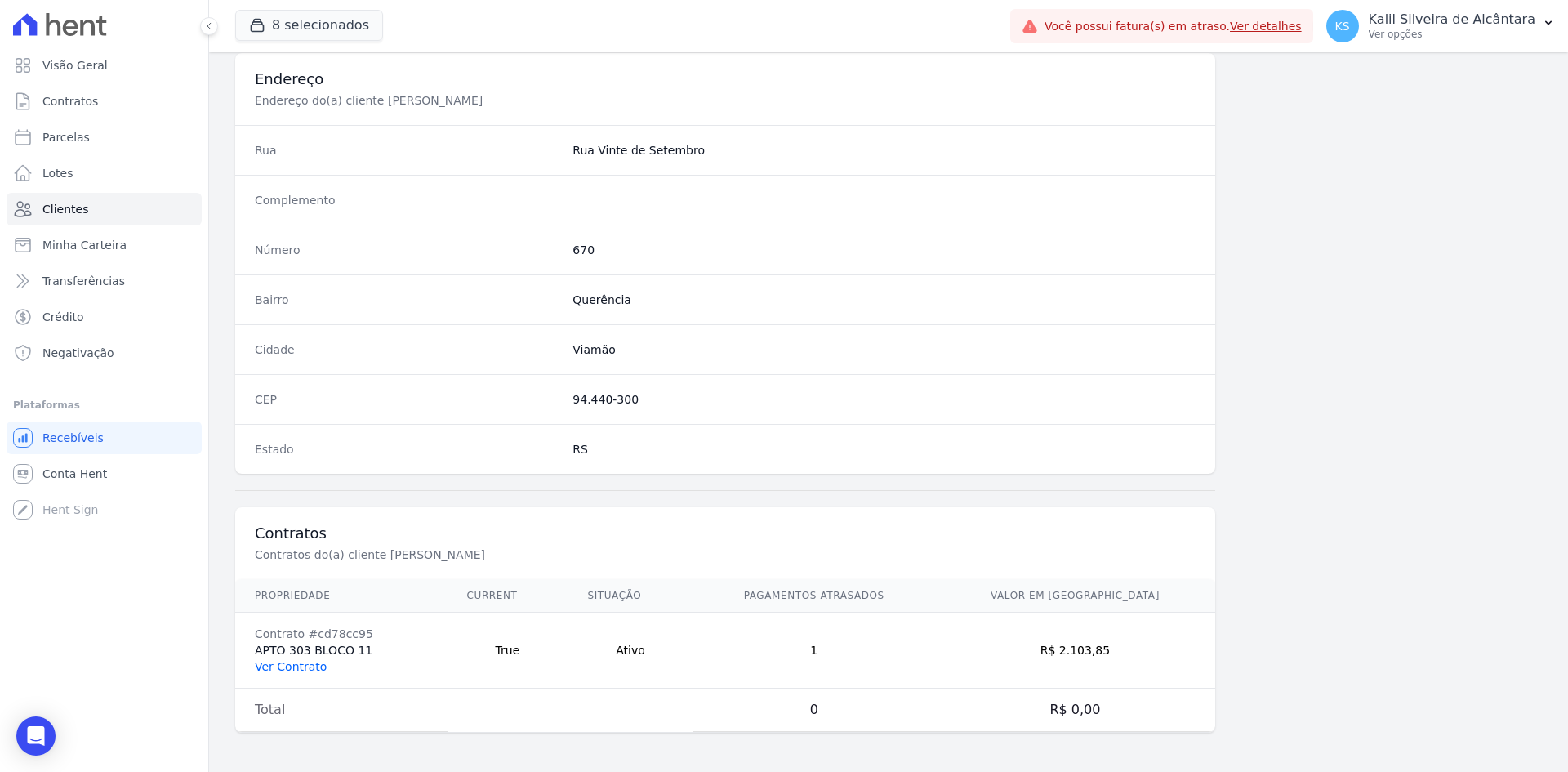
click at [305, 662] on link "Ver Contrato" at bounding box center [291, 666] width 72 height 13
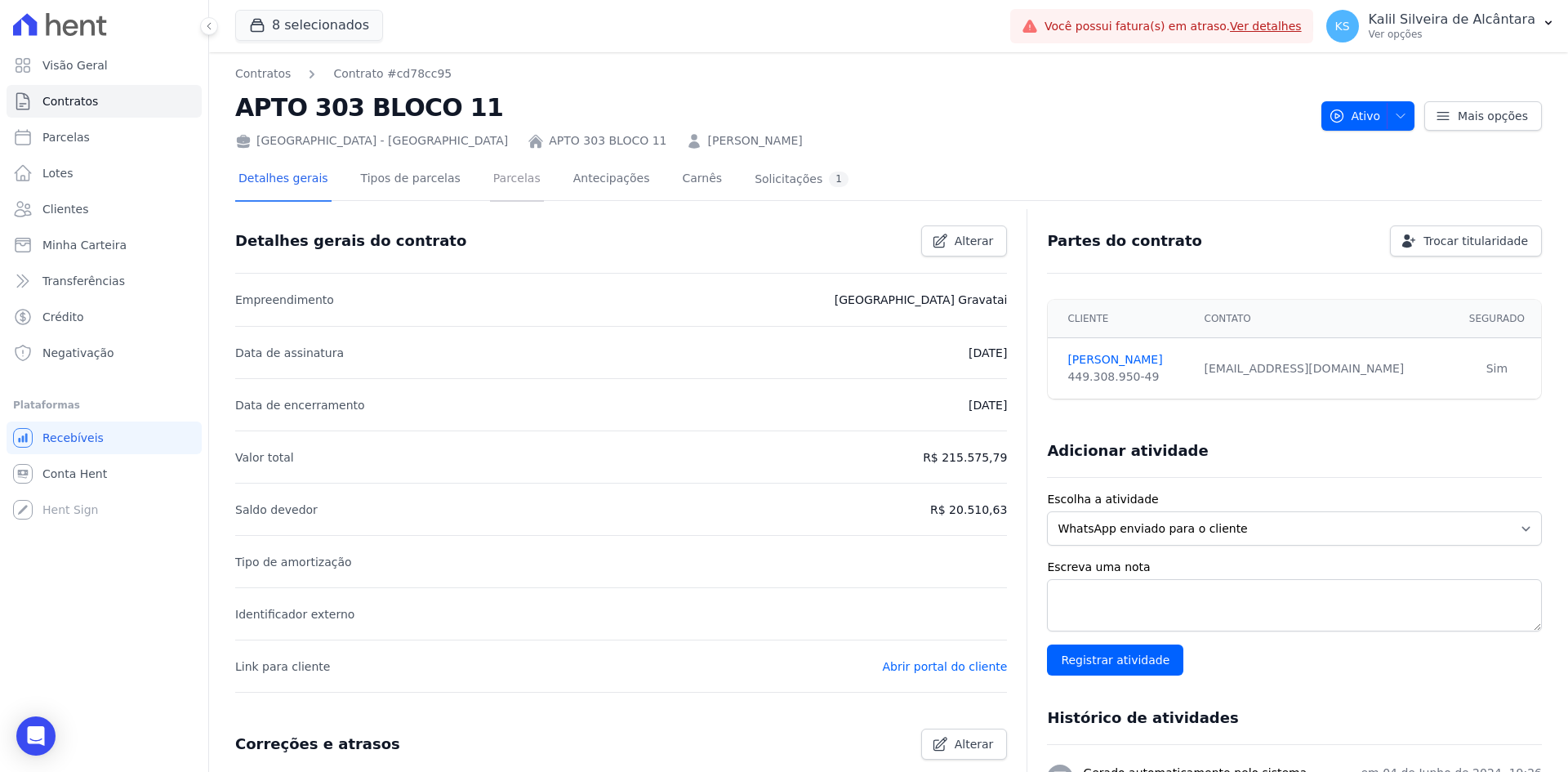
click at [490, 194] on link "Parcelas" at bounding box center [516, 180] width 54 height 44
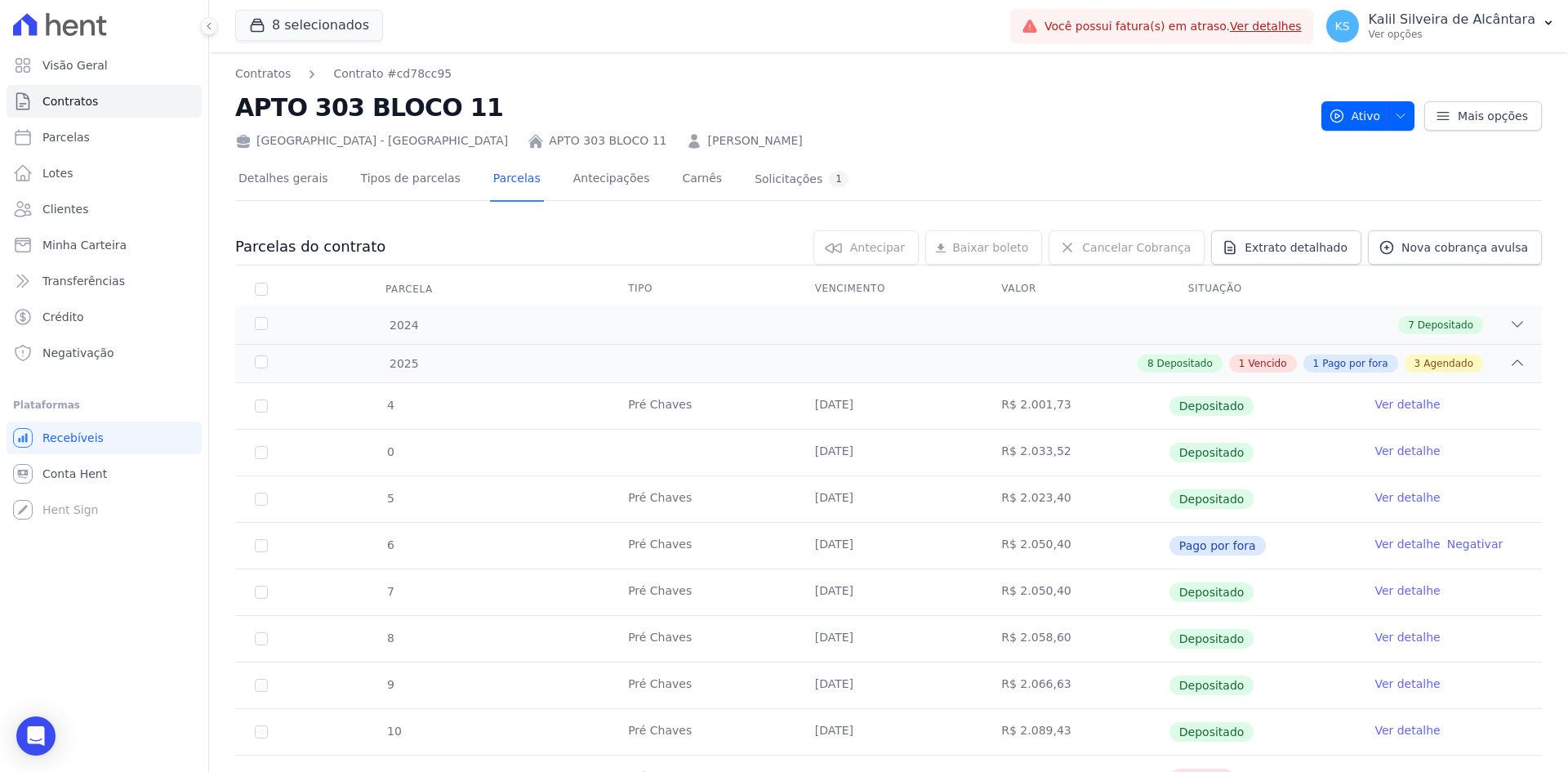
scroll to position [327, 0]
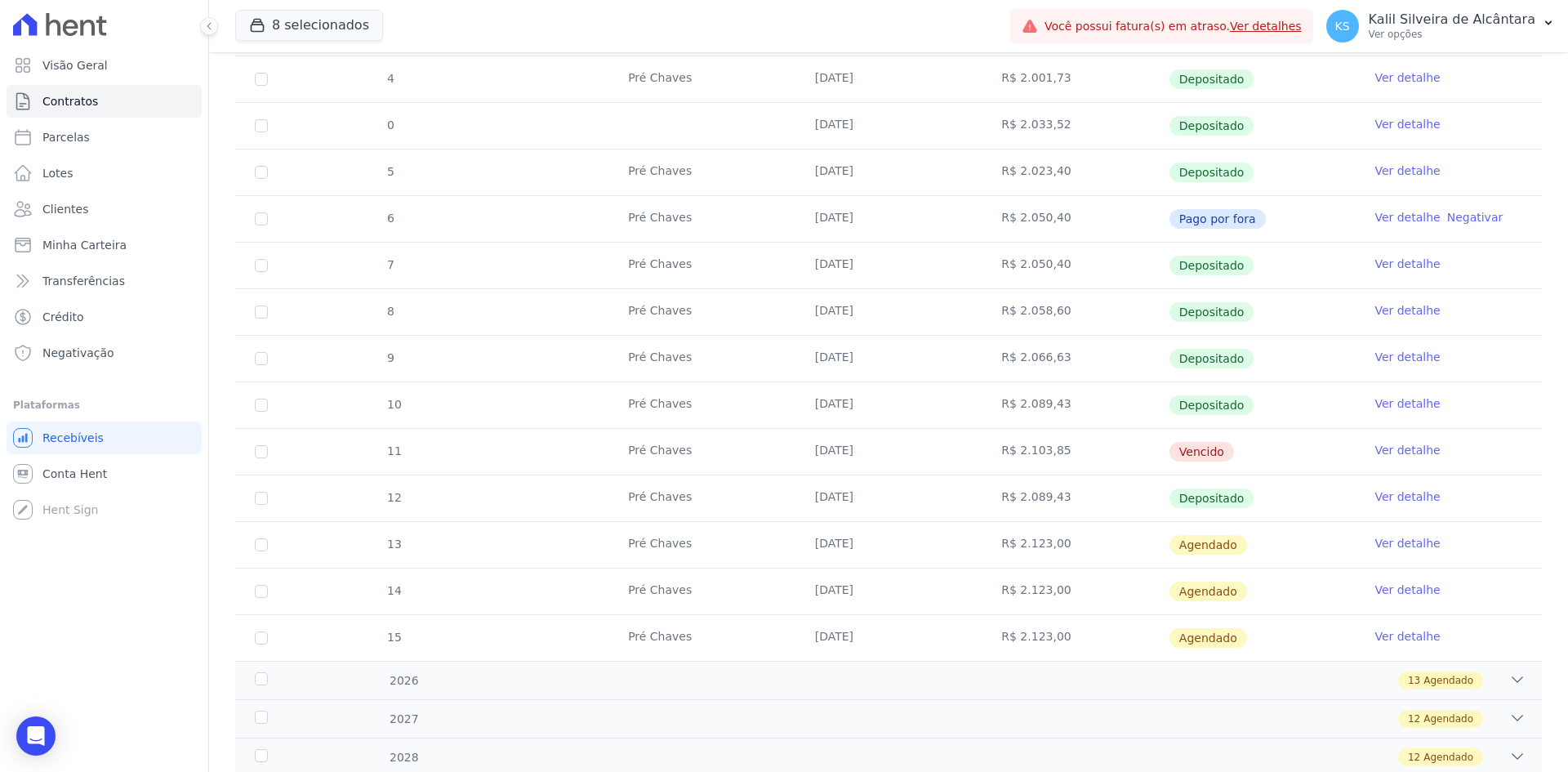
click at [730, 463] on td "Pré Chaves" at bounding box center [701, 451] width 187 height 45
click at [254, 456] on td "11" at bounding box center [261, 451] width 52 height 45
drag, startPoint x: 276, startPoint y: 453, endPoint x: 265, endPoint y: 453, distance: 11.0
click at [275, 453] on td "11" at bounding box center [261, 451] width 52 height 45
click at [265, 453] on input "checkbox" at bounding box center [261, 452] width 13 height 13
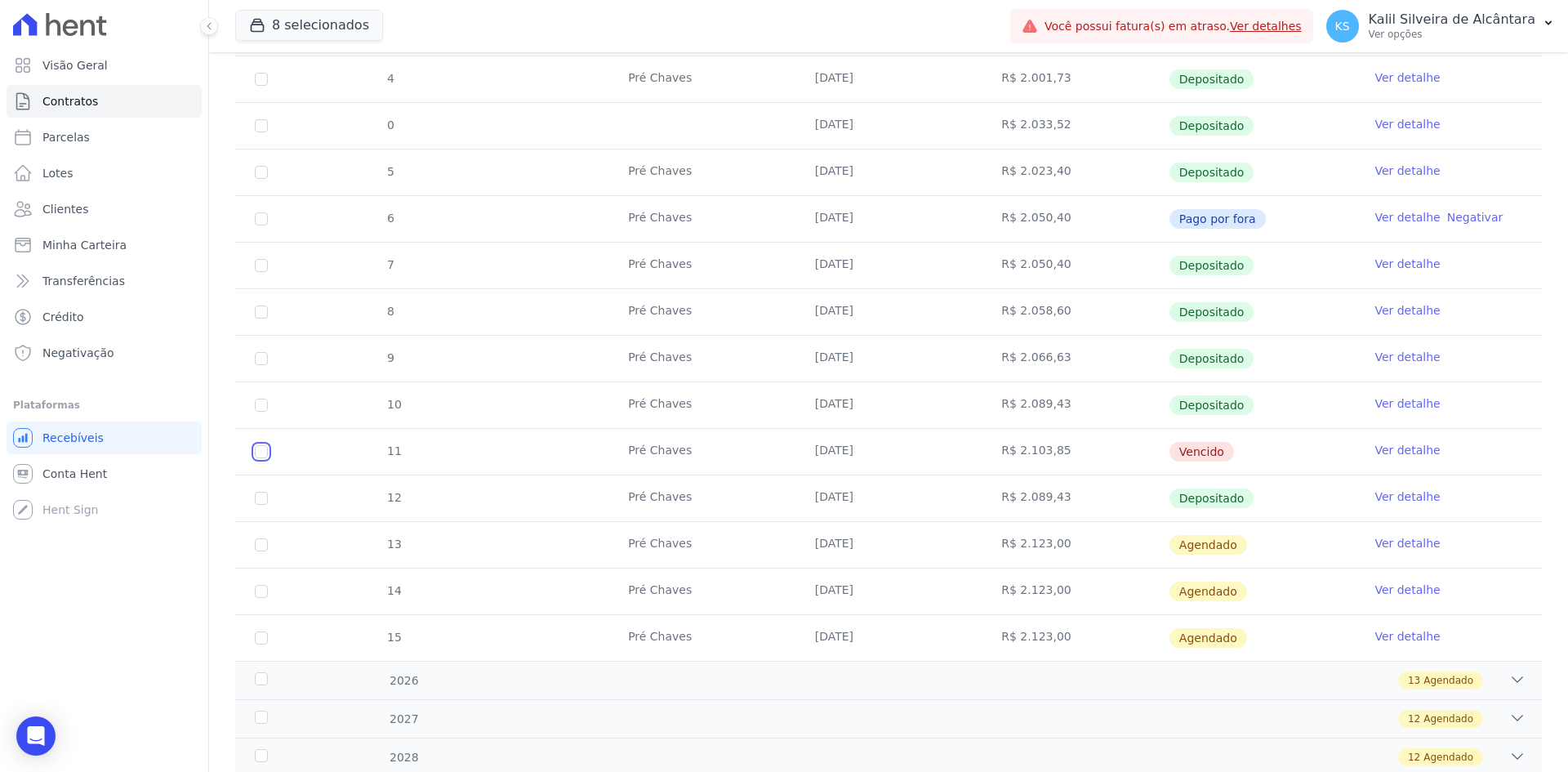
checkbox input "true"
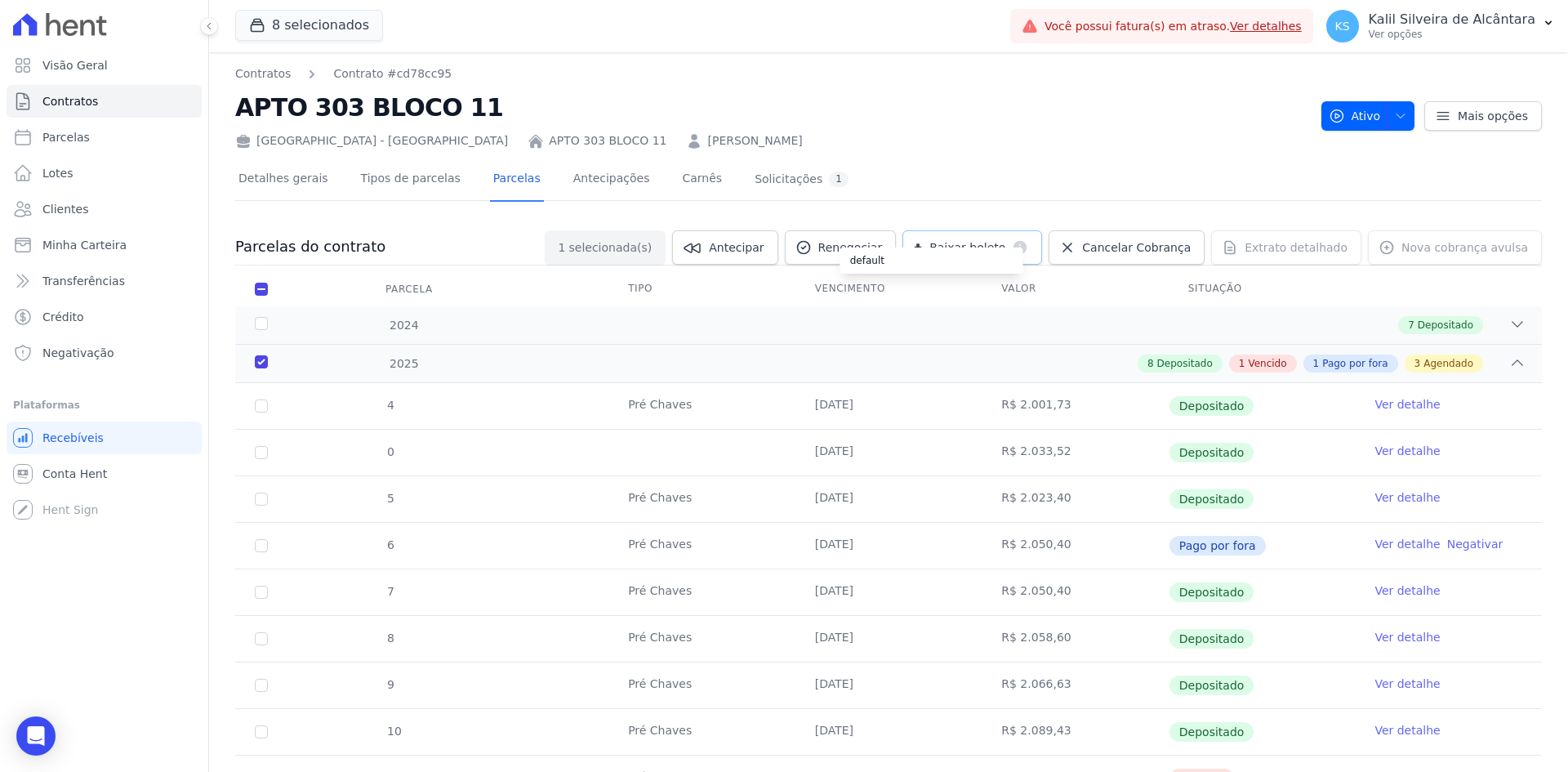
click at [1010, 251] on div "default" at bounding box center [932, 260] width 183 height 26
click at [115, 469] on link "Conta Hent" at bounding box center [104, 474] width 196 height 33
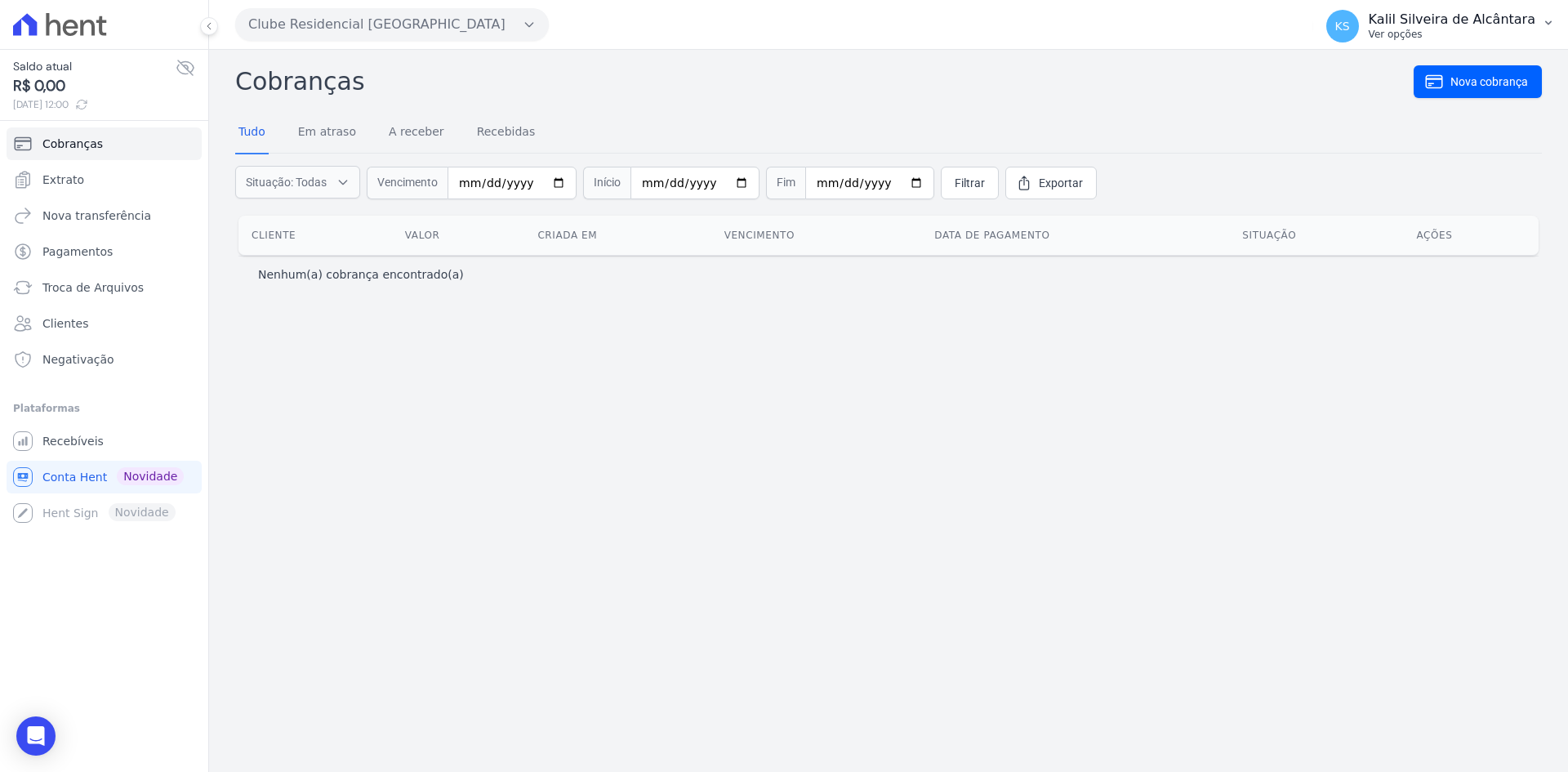
click at [1512, 24] on p "Kalil Silveira de Alcântara" at bounding box center [1452, 20] width 166 height 16
click at [1422, 26] on p "Kalil Silveira de Alcântara" at bounding box center [1452, 20] width 166 height 16
click at [1396, 25] on p "Kalil Silveira de Alcântara" at bounding box center [1452, 20] width 166 height 16
click at [378, 28] on button "Clube Residencial Saint Louis" at bounding box center [392, 24] width 314 height 33
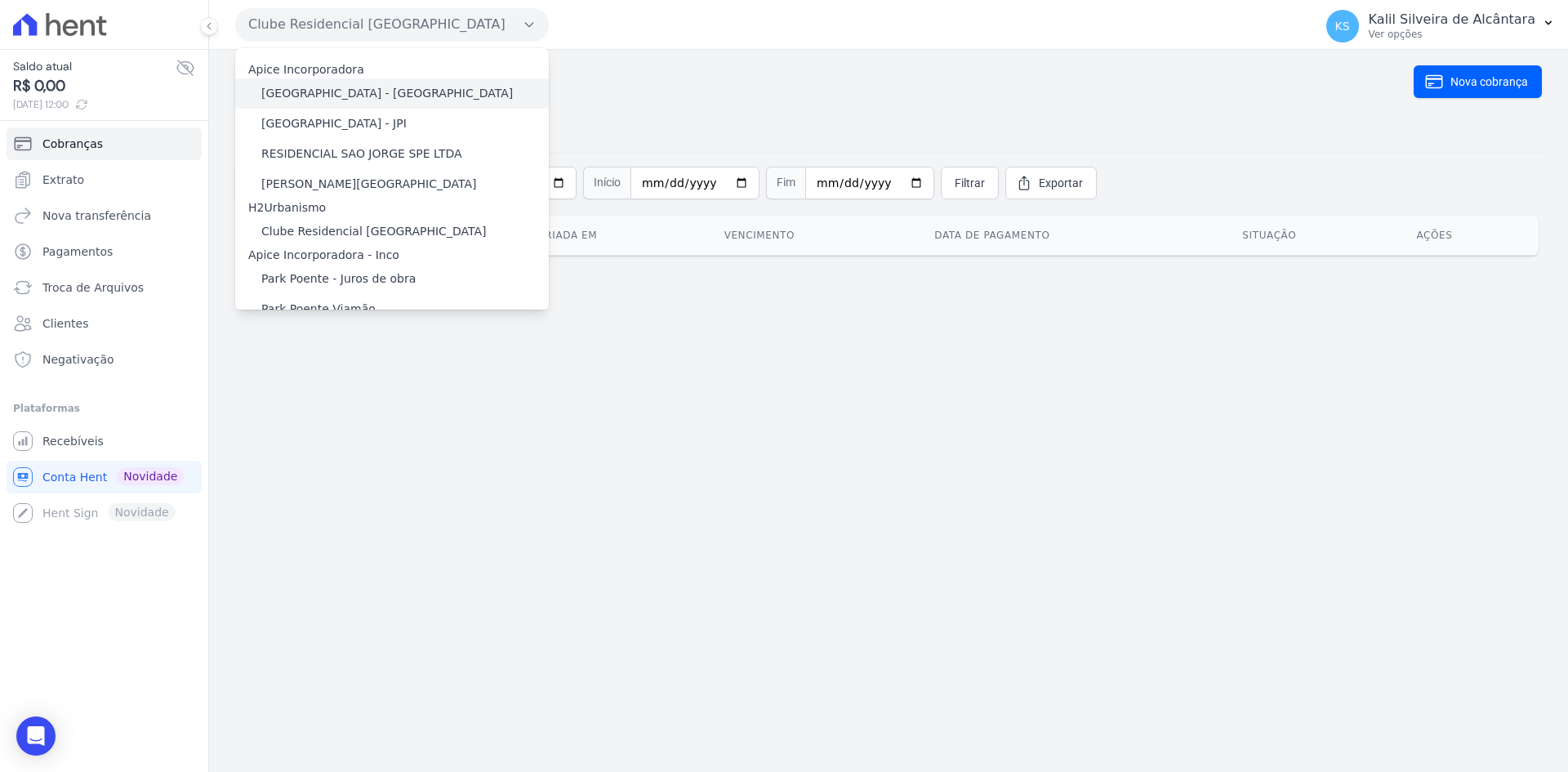
click at [326, 94] on label "Arty Park - Gravatai" at bounding box center [387, 93] width 252 height 17
click at [0, 0] on input "Arty Park - Gravatai" at bounding box center [0, 0] width 0 height 0
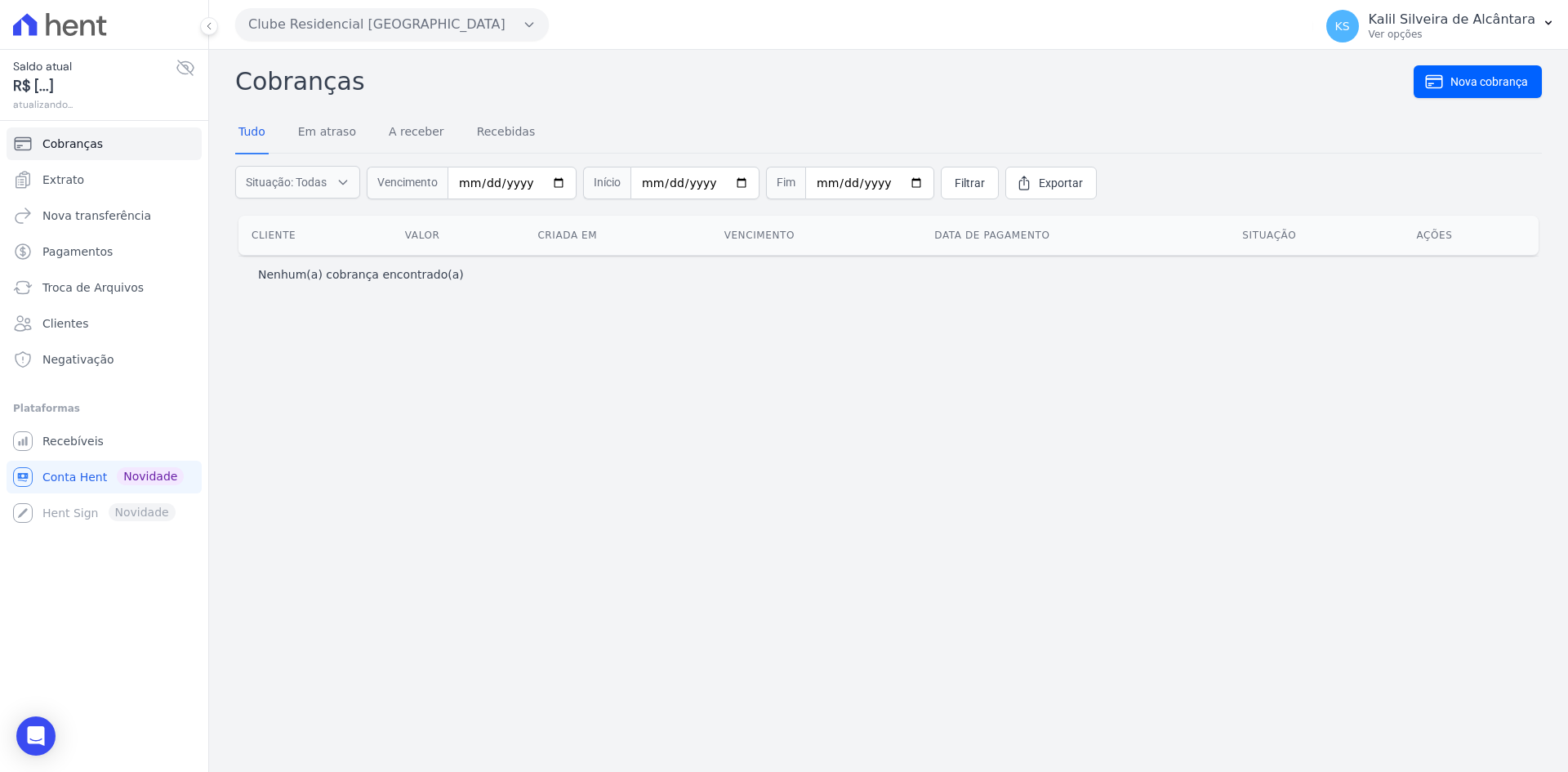
click at [501, 27] on button "Clube Residencial Saint Louis" at bounding box center [392, 24] width 314 height 33
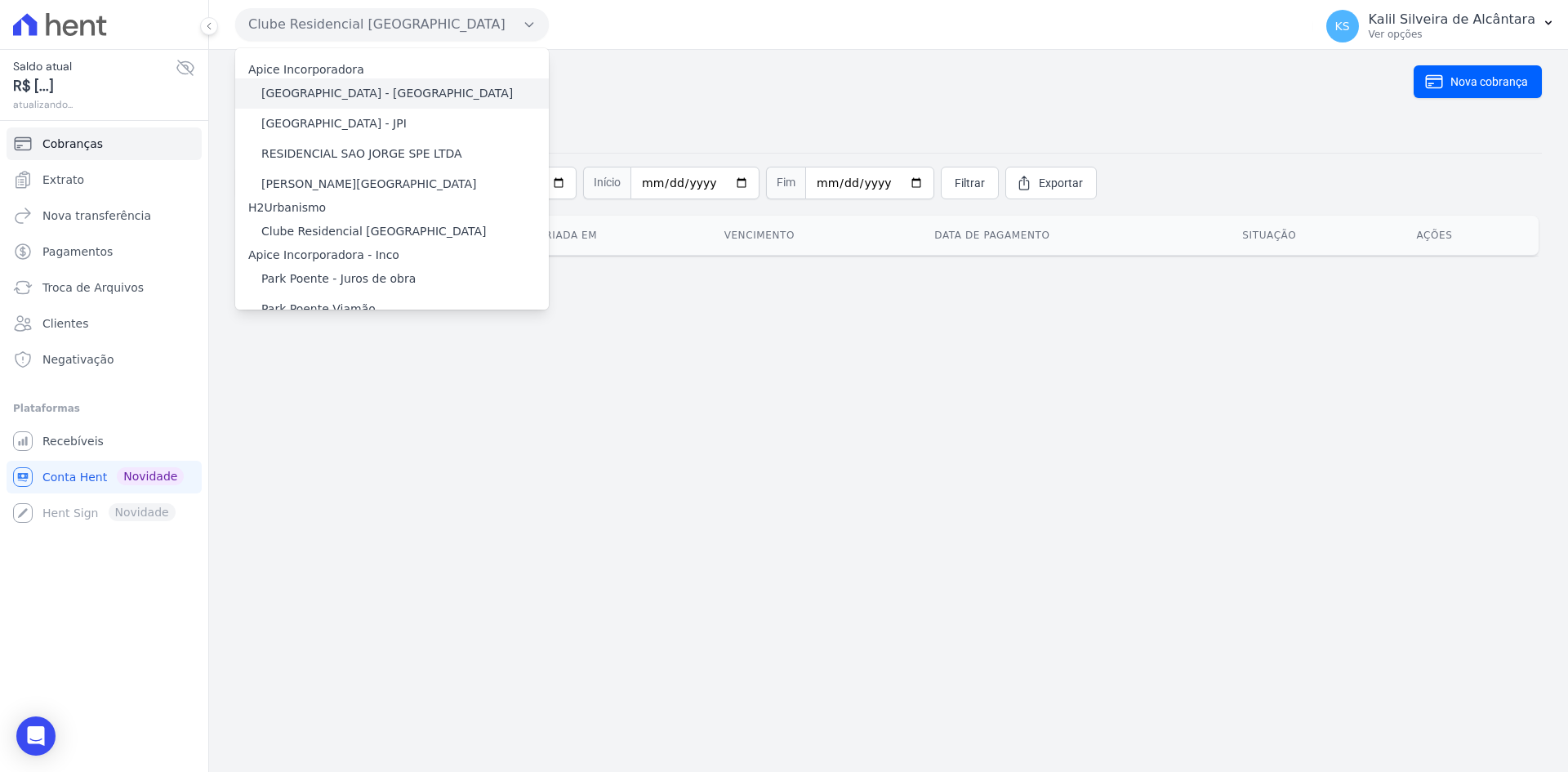
click at [356, 94] on label "Arty Park - Gravatai" at bounding box center [387, 93] width 252 height 17
click at [0, 0] on input "Arty Park - Gravatai" at bounding box center [0, 0] width 0 height 0
